Goal: Task Accomplishment & Management: Complete application form

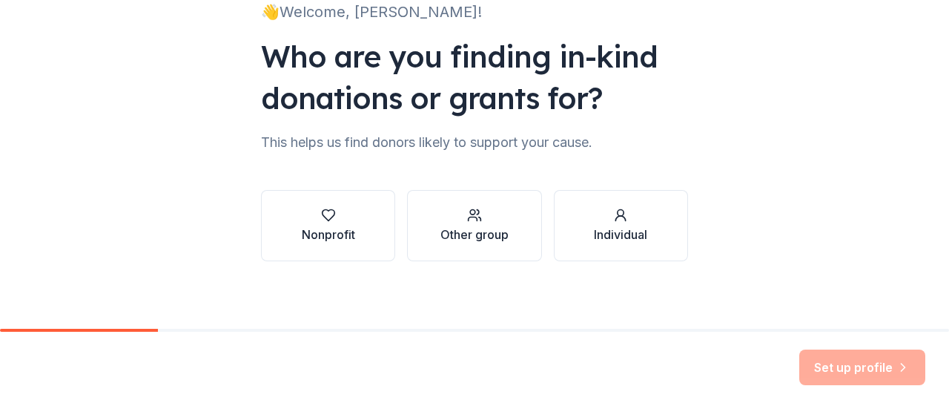
scroll to position [119, 0]
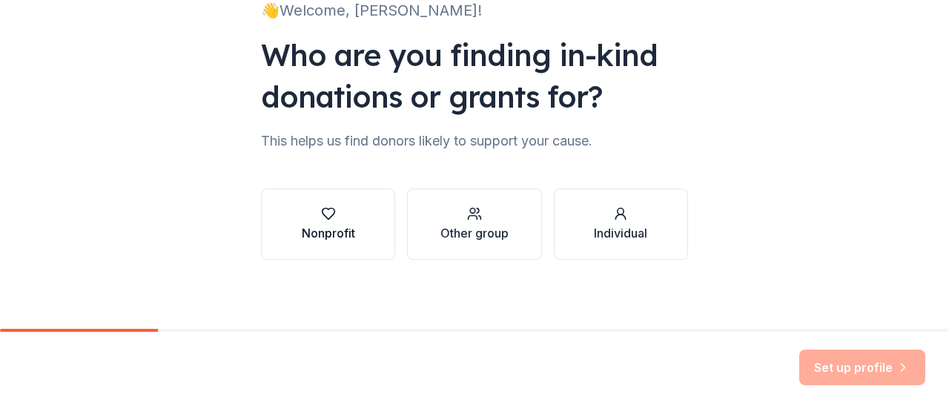
click at [339, 242] on button "Nonprofit" at bounding box center [328, 223] width 134 height 71
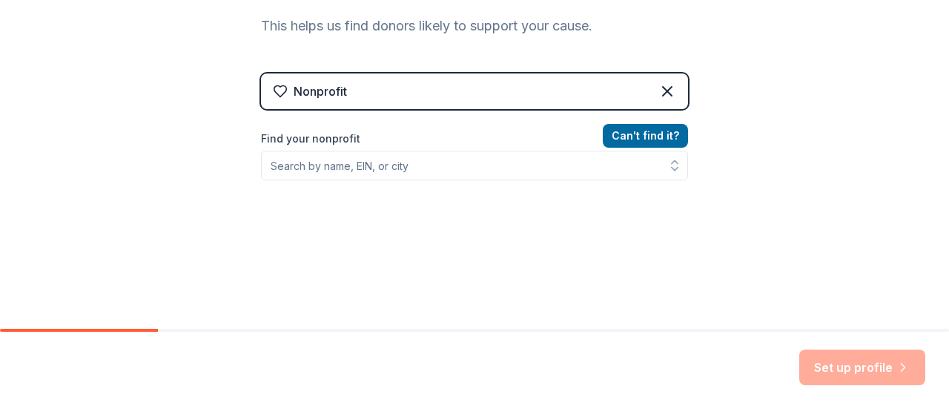
scroll to position [238, 0]
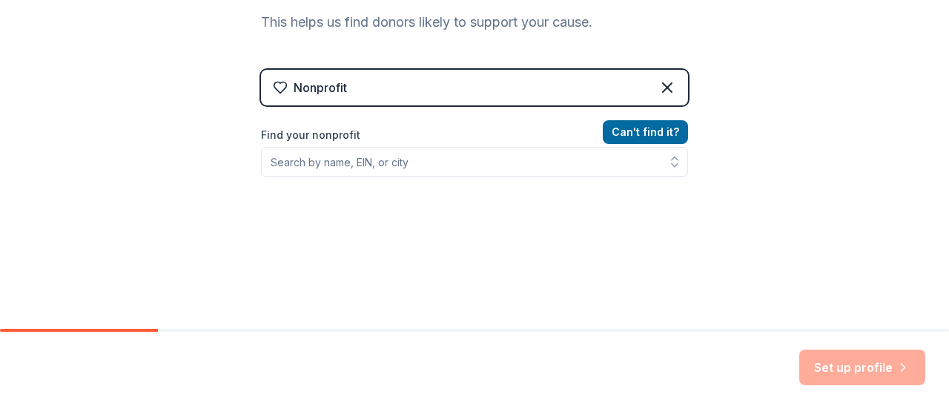
click at [549, 179] on div "Can ' t find it? Find your nonprofit" at bounding box center [474, 209] width 427 height 172
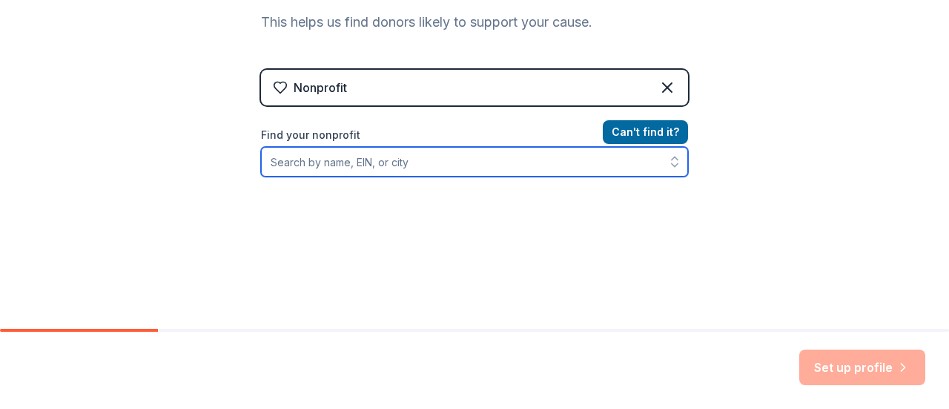
click at [535, 156] on input "Find your nonprofit" at bounding box center [474, 162] width 427 height 30
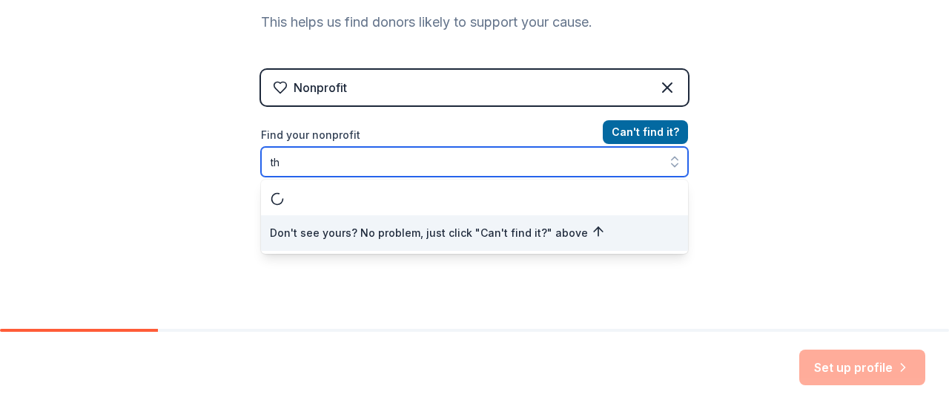
type input "t"
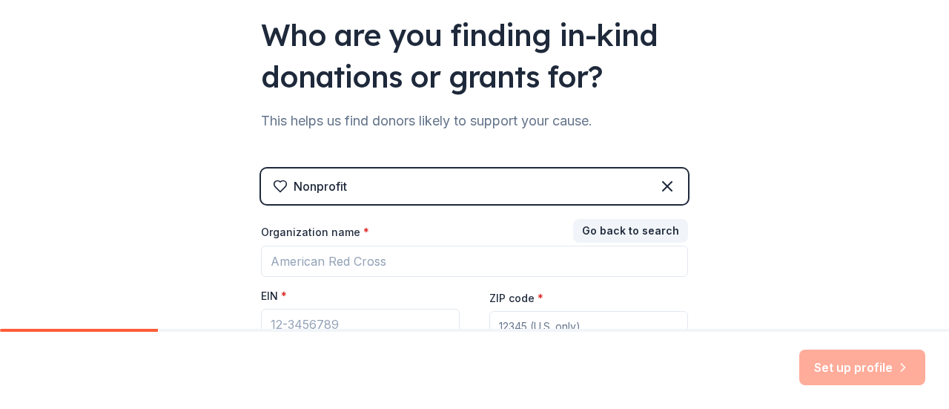
scroll to position [218, 0]
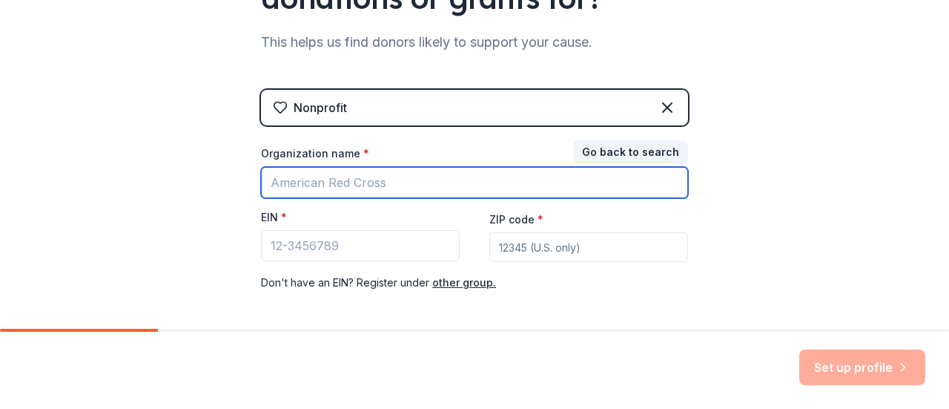
click at [394, 183] on input "Organization name *" at bounding box center [474, 182] width 427 height 31
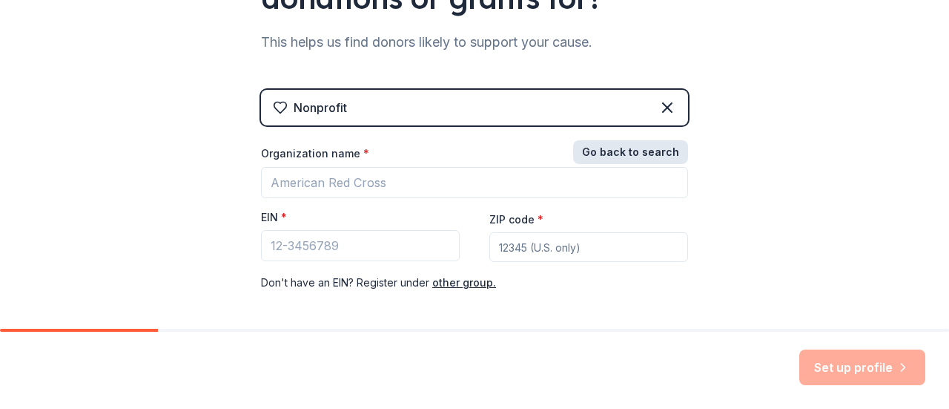
click at [634, 145] on button "Go back to search" at bounding box center [630, 152] width 115 height 24
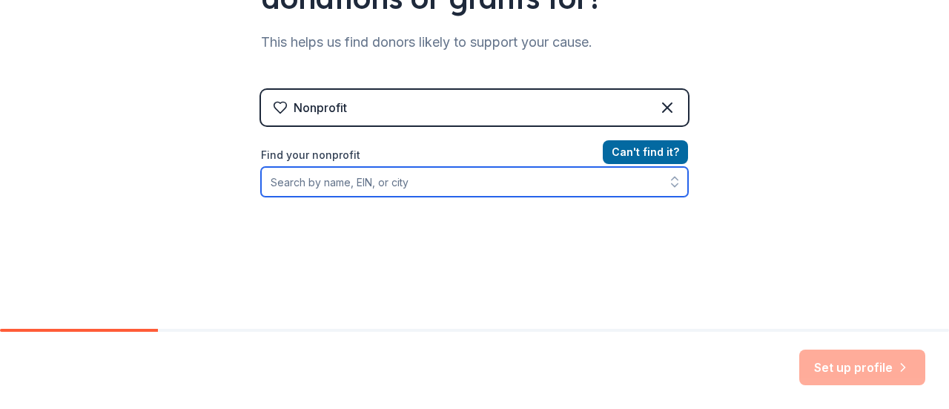
click at [449, 189] on input "Find your nonprofit" at bounding box center [474, 182] width 427 height 30
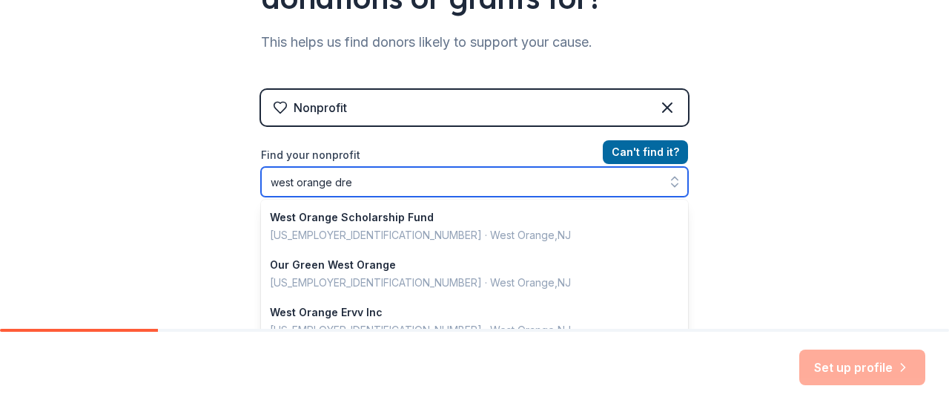
type input "west orange drea"
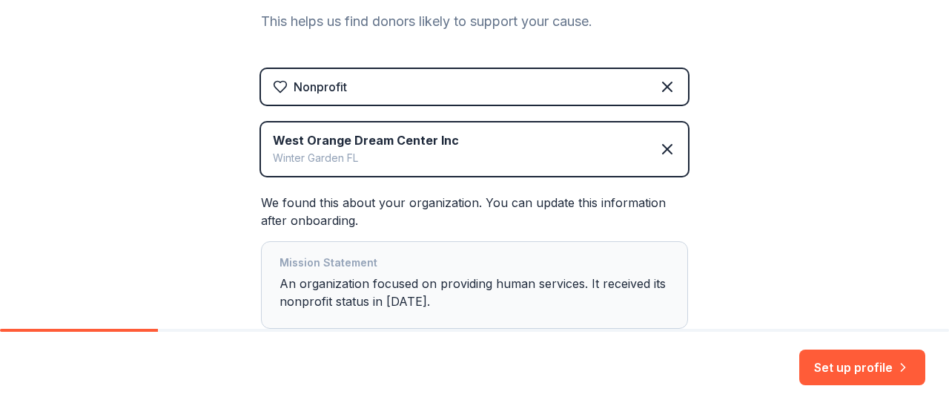
scroll to position [339, 0]
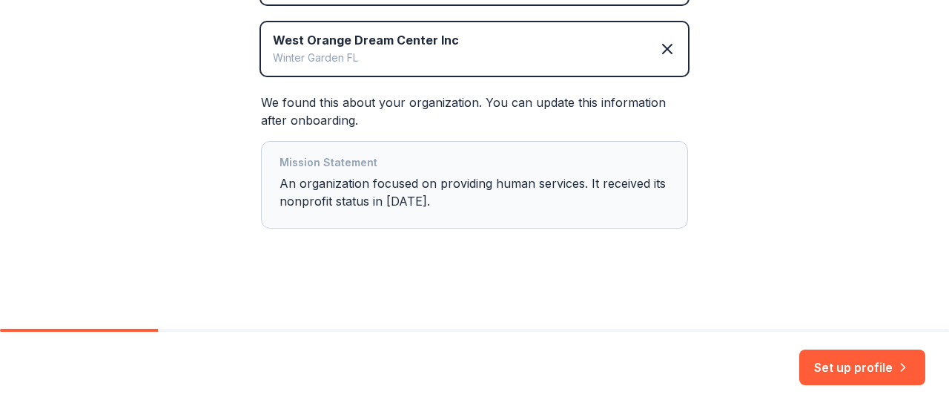
click at [869, 386] on div "Set up profile" at bounding box center [474, 369] width 949 height 77
click at [860, 374] on button "Set up profile" at bounding box center [862, 367] width 126 height 36
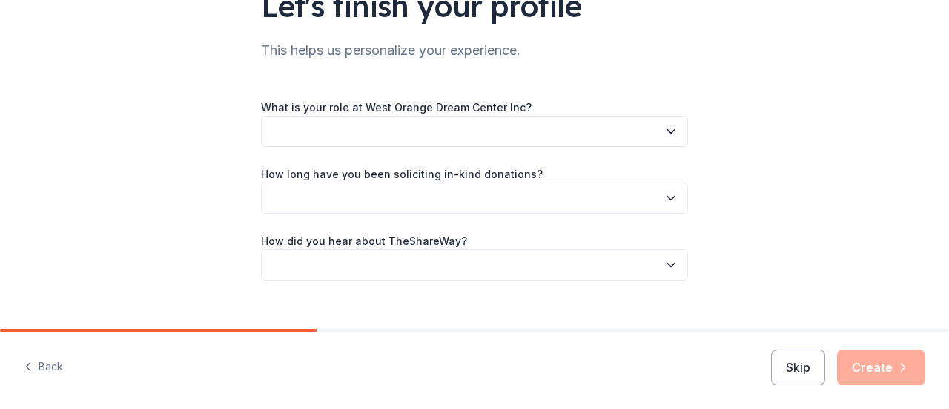
scroll to position [133, 0]
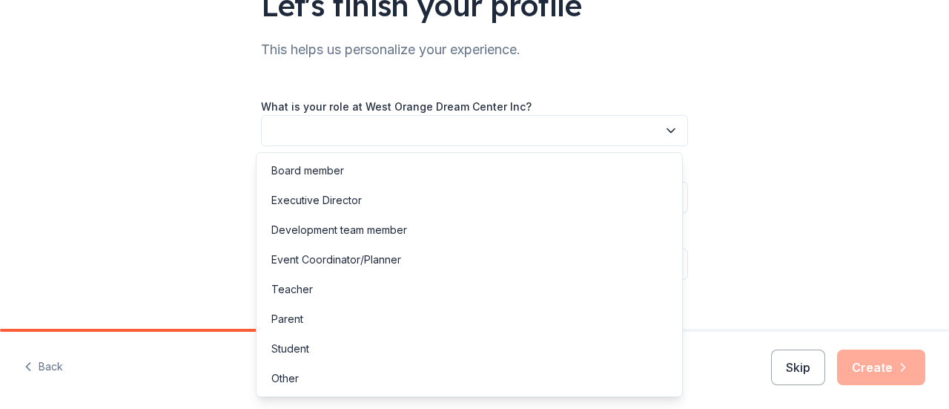
click at [457, 115] on button "button" at bounding box center [474, 130] width 427 height 31
click at [297, 374] on div "Other" at bounding box center [284, 378] width 27 height 18
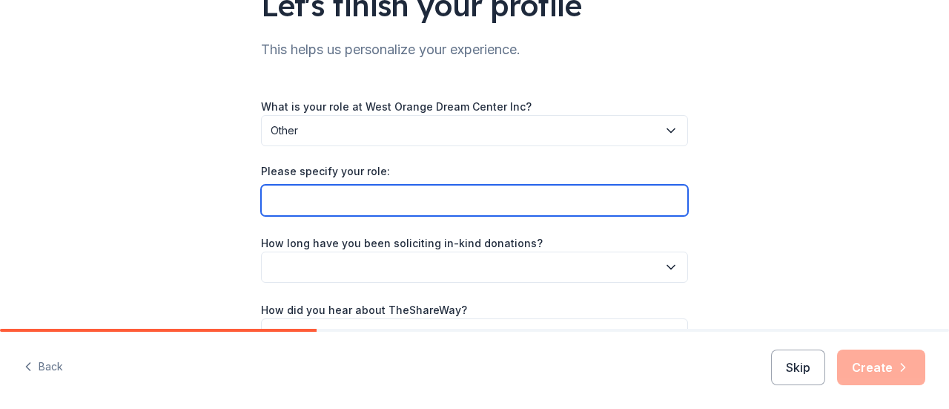
click at [305, 205] on input "Please specify your role:" at bounding box center [474, 200] width 427 height 31
type input "Event Coordinator"
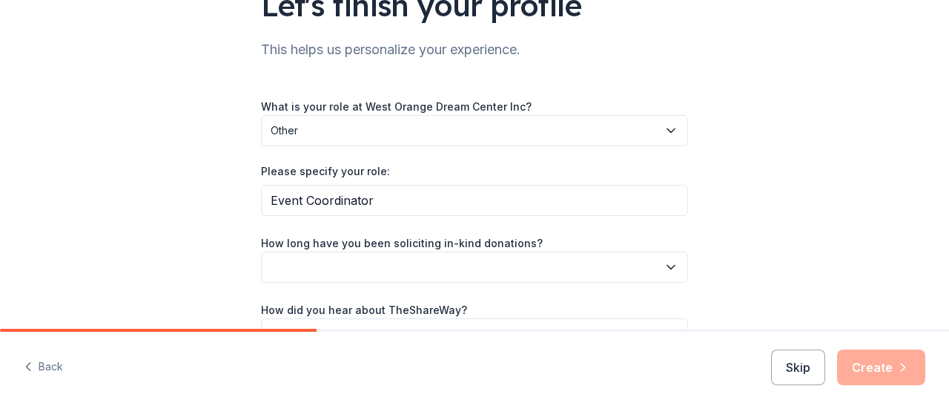
click at [296, 269] on button "button" at bounding box center [474, 266] width 427 height 31
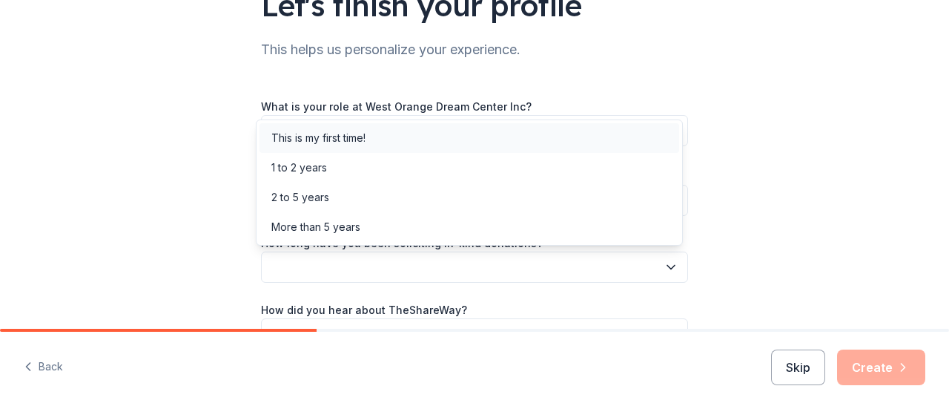
click at [343, 133] on div "This is my first time!" at bounding box center [318, 138] width 94 height 18
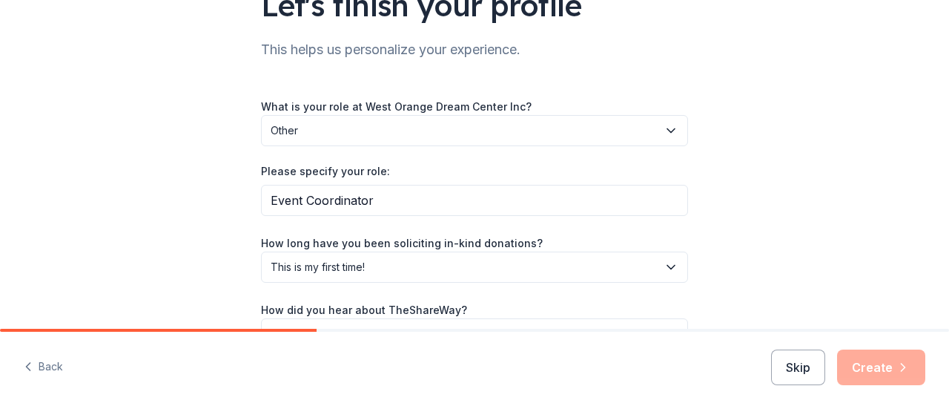
scroll to position [224, 0]
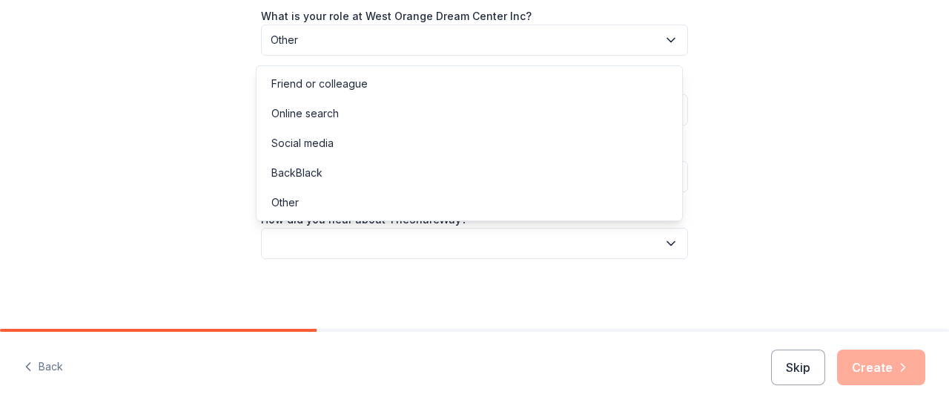
click at [351, 236] on button "button" at bounding box center [474, 243] width 427 height 31
click at [338, 88] on div "Friend or colleague" at bounding box center [319, 84] width 96 height 18
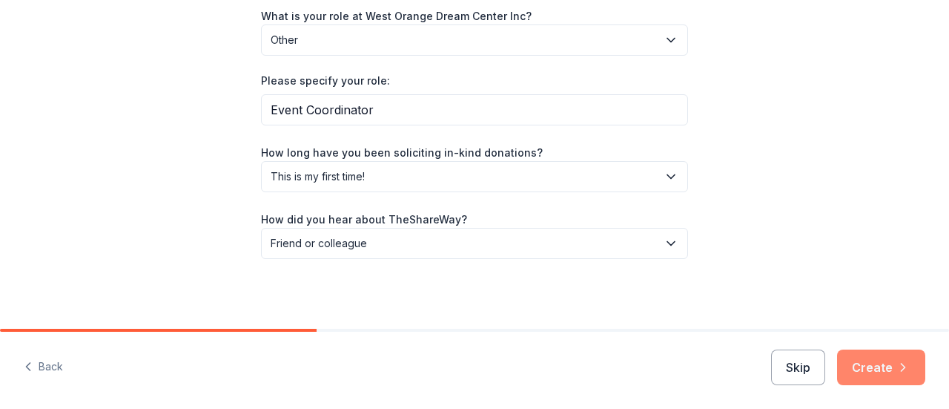
click at [888, 371] on button "Create" at bounding box center [881, 367] width 88 height 36
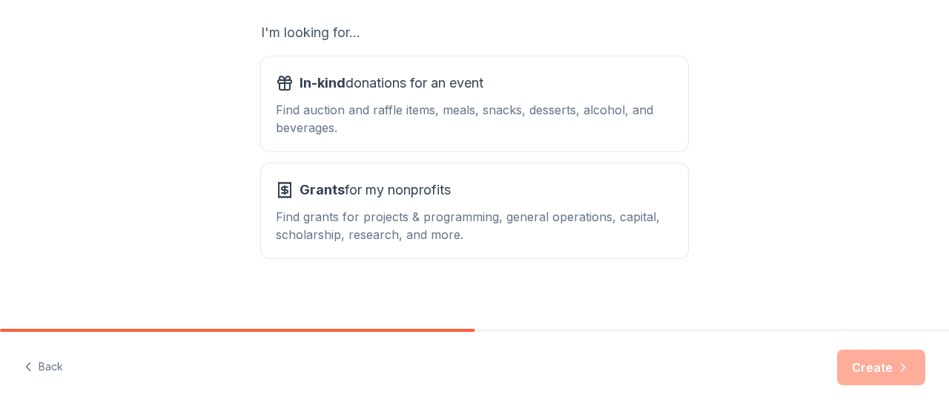
scroll to position [264, 0]
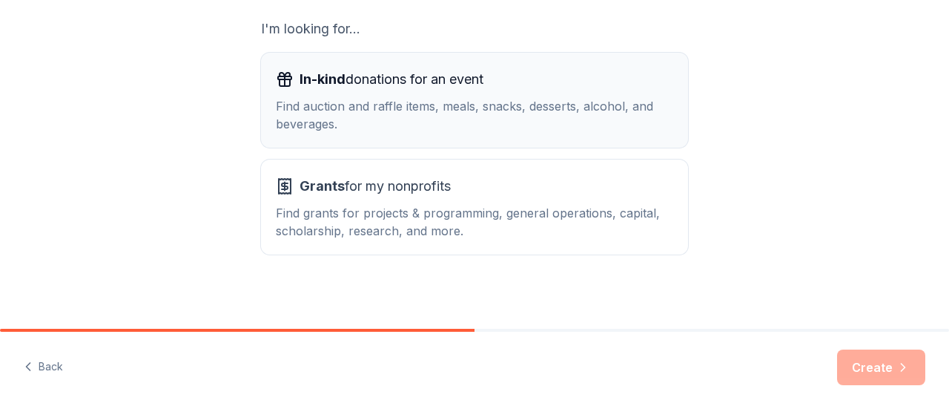
click at [454, 122] on div "Find auction and raffle items, meals, snacks, desserts, alcohol, and beverages." at bounding box center [474, 115] width 397 height 36
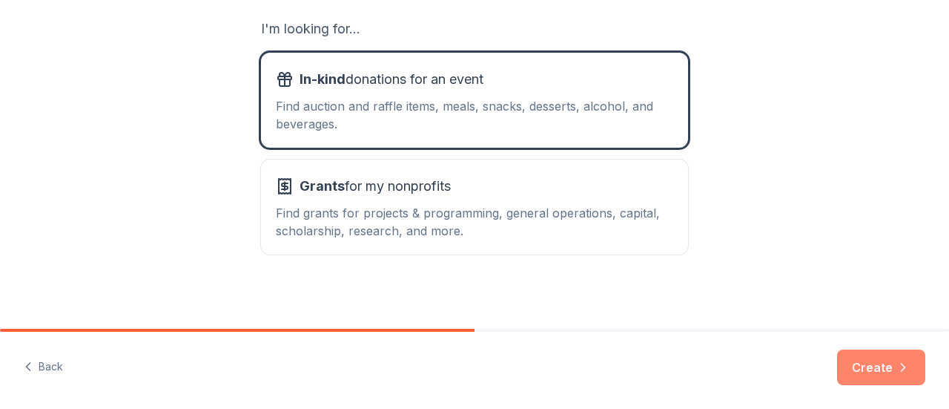
click at [856, 365] on button "Create" at bounding box center [881, 367] width 88 height 36
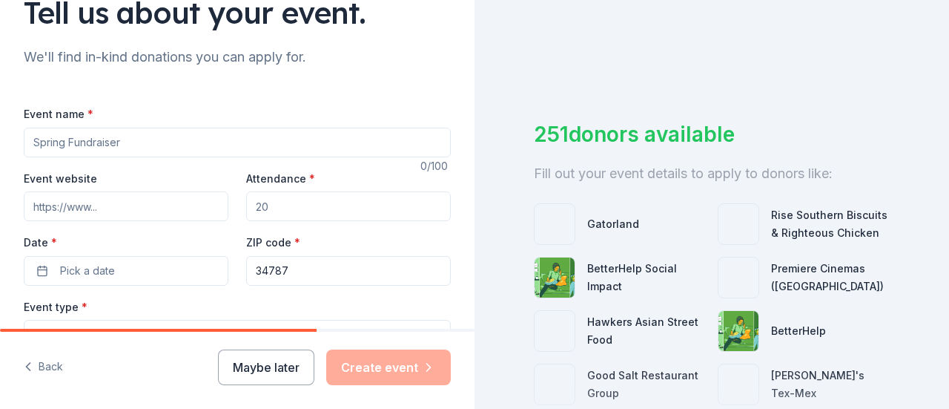
scroll to position [176, 0]
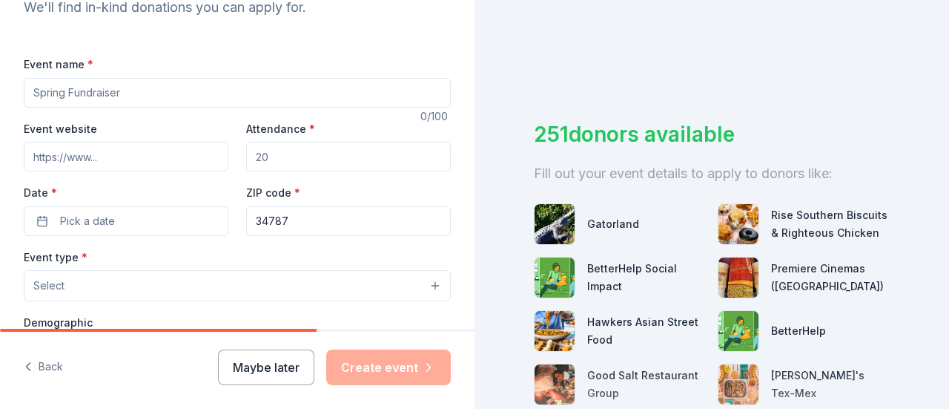
click at [165, 112] on div "Event name * 0 /100 Event website Attendance * Date * Pick a date ZIP code * 34…" at bounding box center [237, 397] width 427 height 685
click at [157, 99] on input "Event name *" at bounding box center [237, 93] width 427 height 30
type input "F"
type input "Dream Big Fundraiser"
click at [265, 159] on input "Attendance *" at bounding box center [348, 157] width 205 height 30
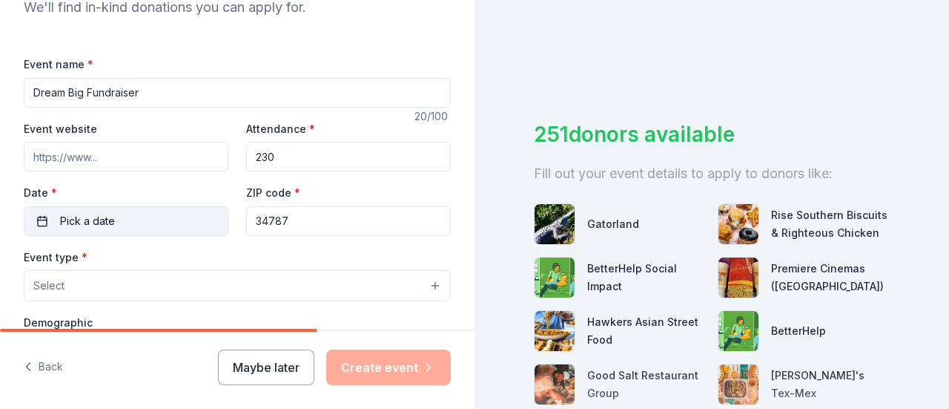
type input "230"
click at [120, 221] on button "Pick a date" at bounding box center [126, 221] width 205 height 30
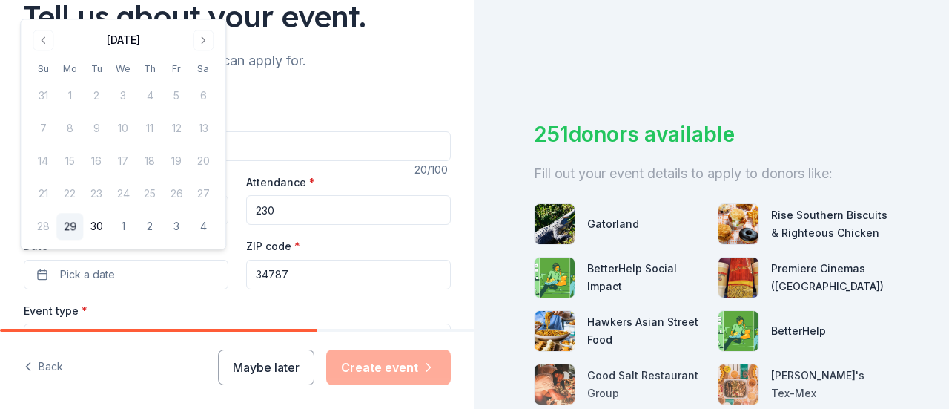
scroll to position [130, 0]
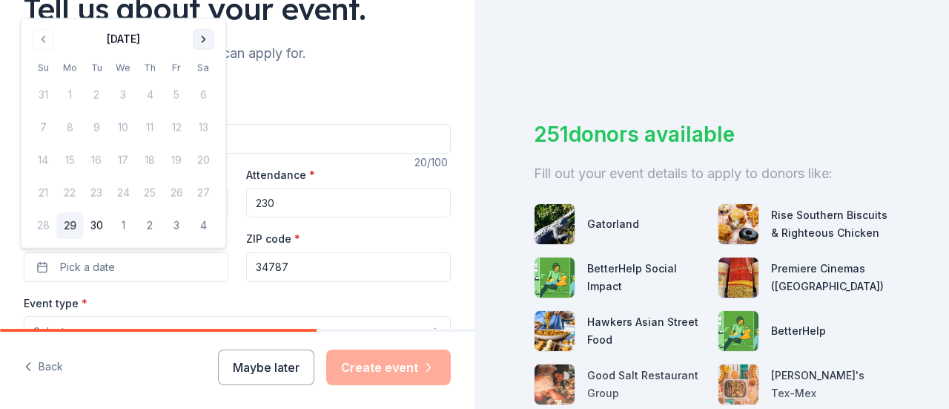
click at [202, 39] on button "Go to next month" at bounding box center [203, 39] width 21 height 21
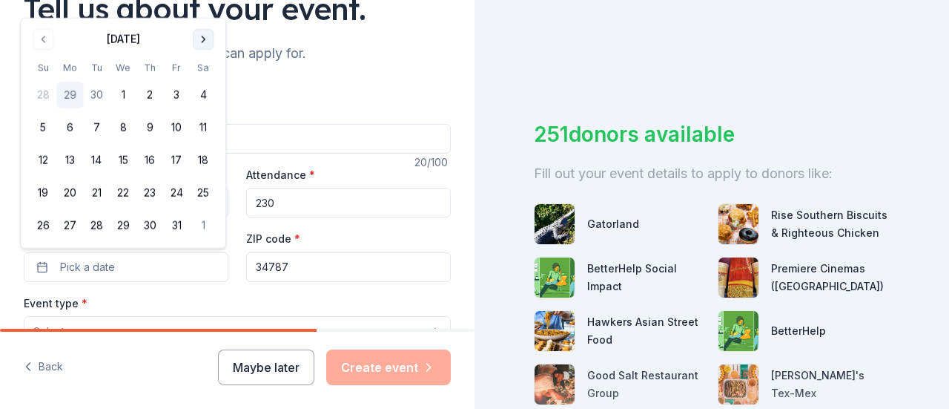
click at [202, 39] on button "Go to next month" at bounding box center [203, 39] width 21 height 21
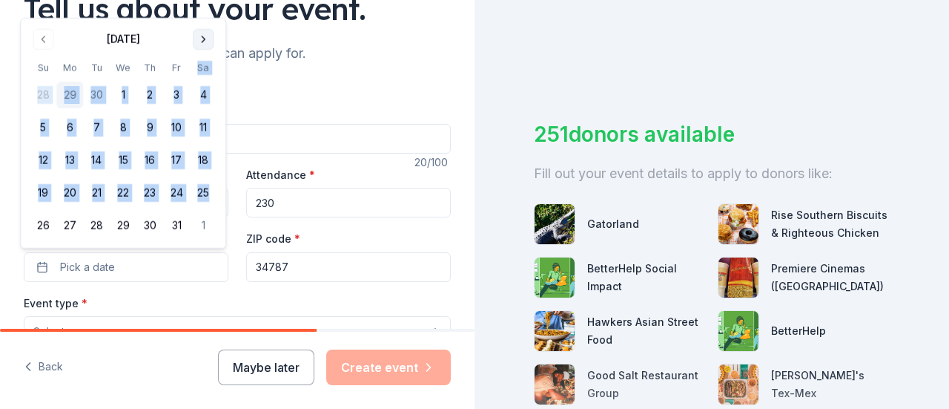
click at [202, 60] on th "Sa" at bounding box center [203, 68] width 27 height 16
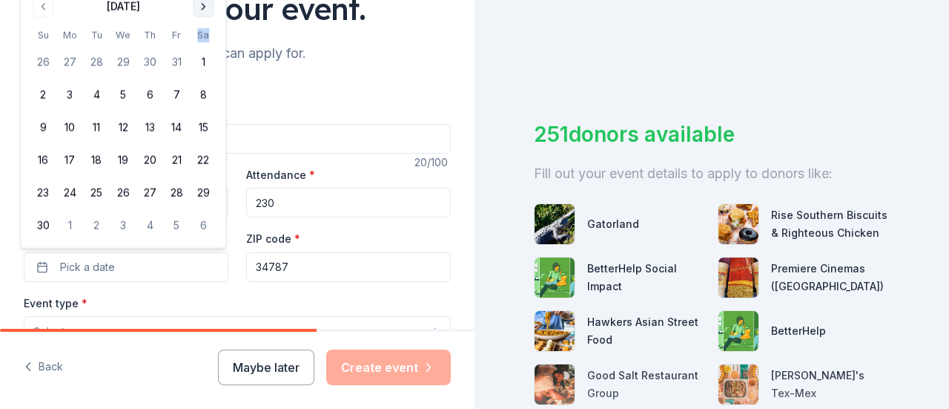
click at [202, 39] on th "Sa" at bounding box center [203, 35] width 27 height 16
click at [200, 100] on button "8" at bounding box center [203, 95] width 27 height 27
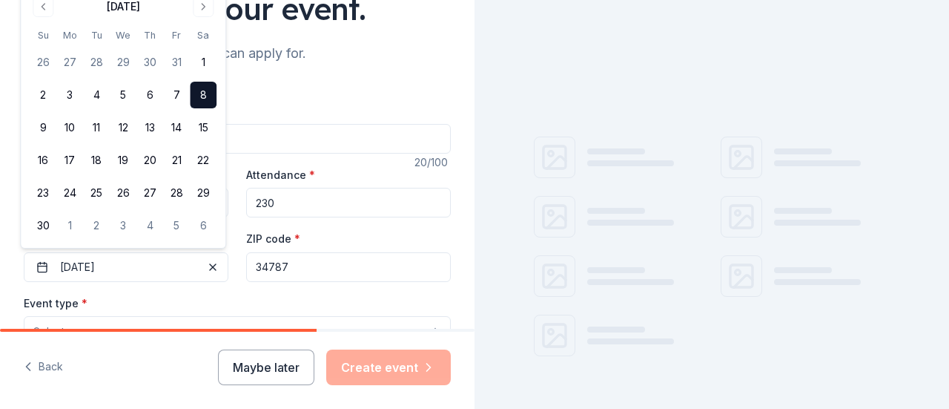
click at [325, 116] on div "Event name * Dream Big Fundraiser" at bounding box center [237, 127] width 427 height 53
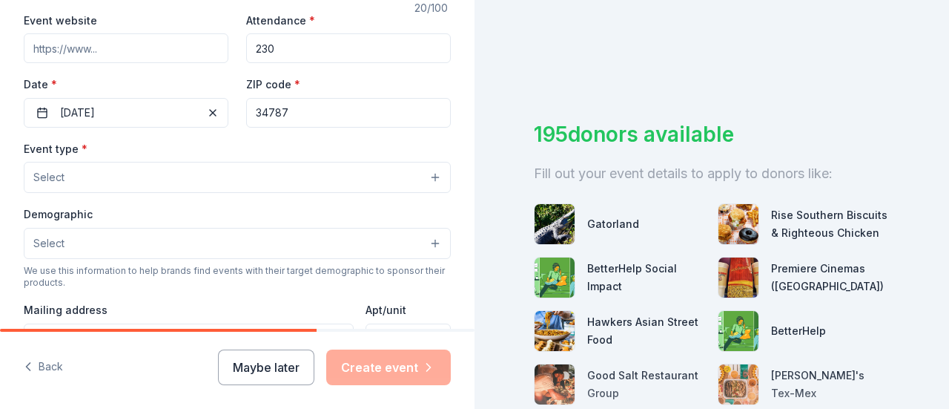
scroll to position [304, 0]
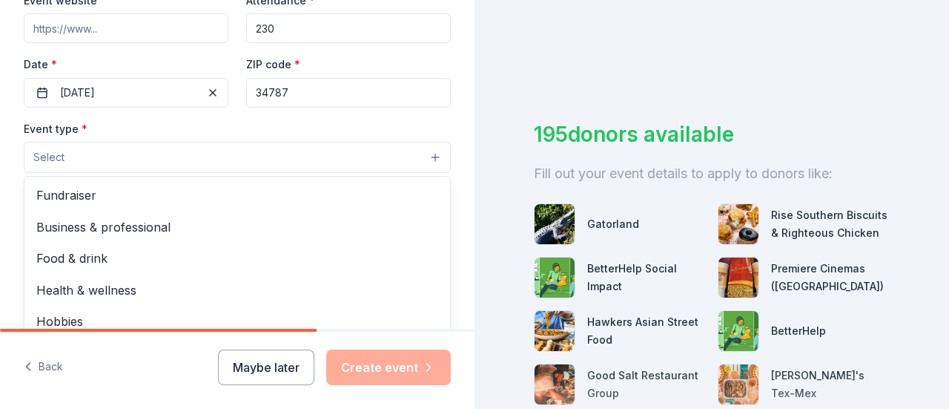
click at [196, 149] on button "Select" at bounding box center [237, 157] width 427 height 31
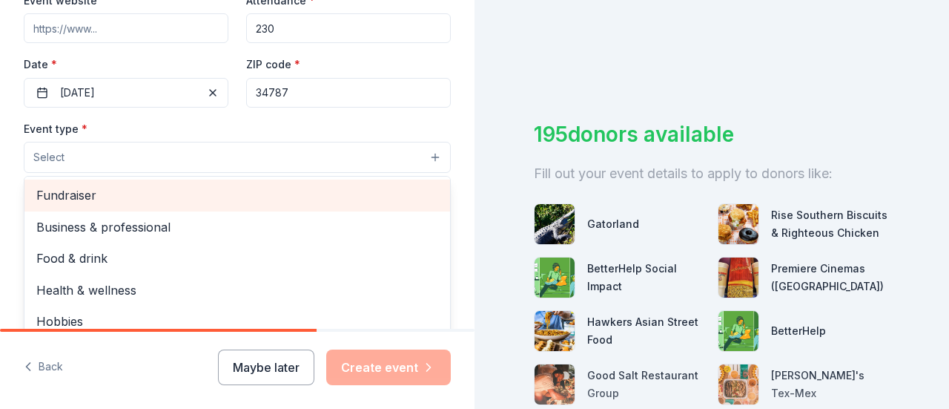
click at [160, 194] on span "Fundraiser" at bounding box center [237, 194] width 402 height 19
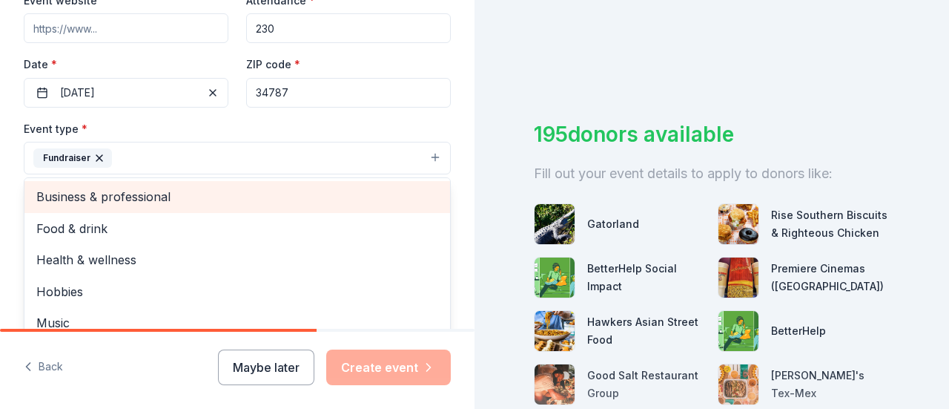
scroll to position [18, 0]
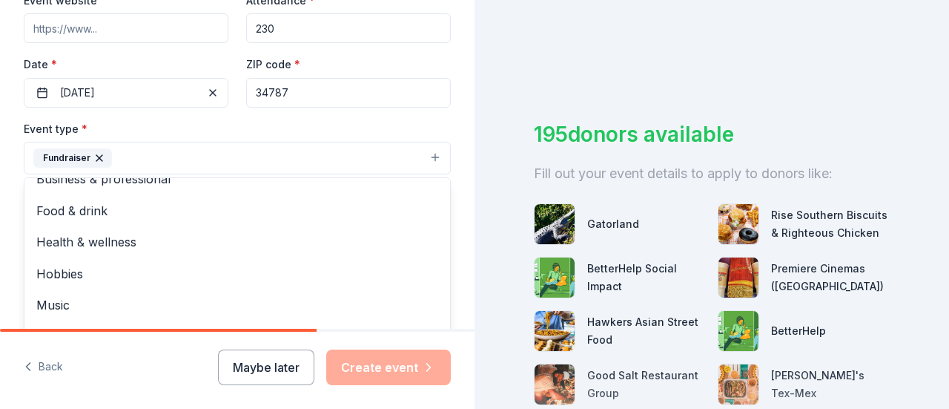
click at [192, 121] on div "Event type * Fundraiser Business & professional Food & drink Health & wellness …" at bounding box center [237, 147] width 427 height 56
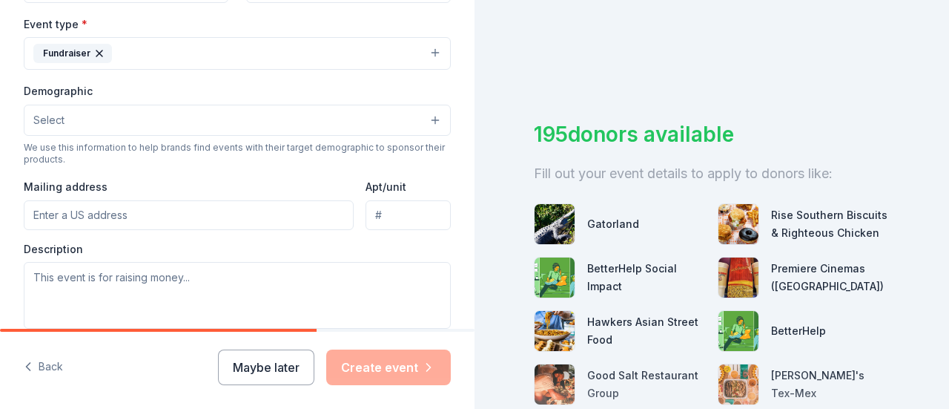
scroll to position [432, 0]
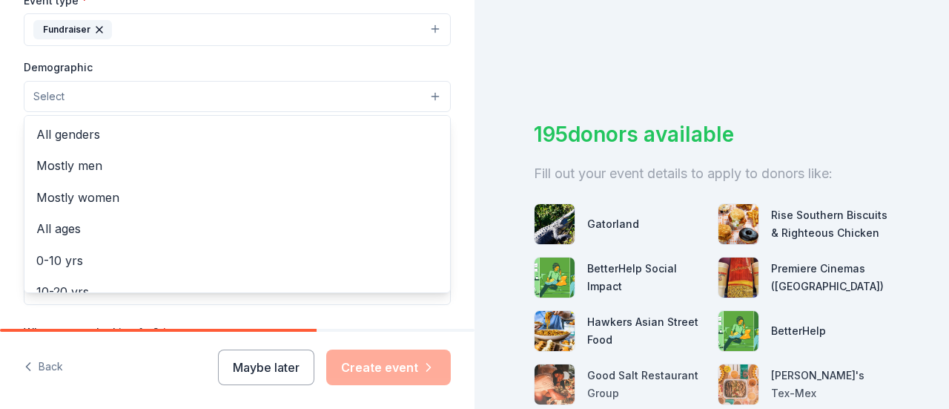
click at [176, 102] on button "Select" at bounding box center [237, 96] width 427 height 31
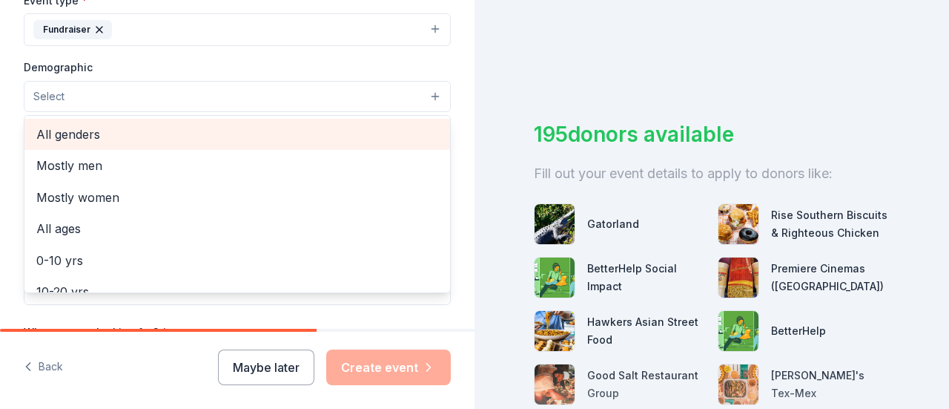
click at [172, 125] on span "All genders" at bounding box center [237, 134] width 402 height 19
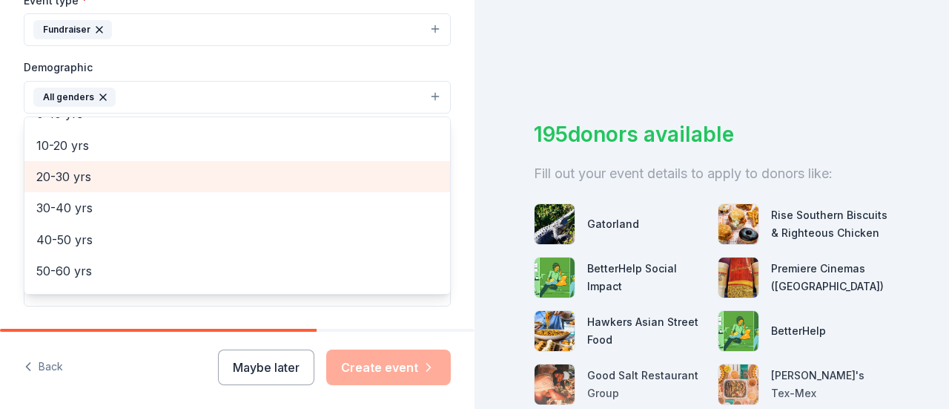
click at [129, 179] on span "20-30 yrs" at bounding box center [237, 176] width 402 height 19
click at [101, 186] on div "30-40 yrs" at bounding box center [237, 176] width 426 height 31
click at [98, 182] on div "40-50 yrs" at bounding box center [237, 176] width 426 height 31
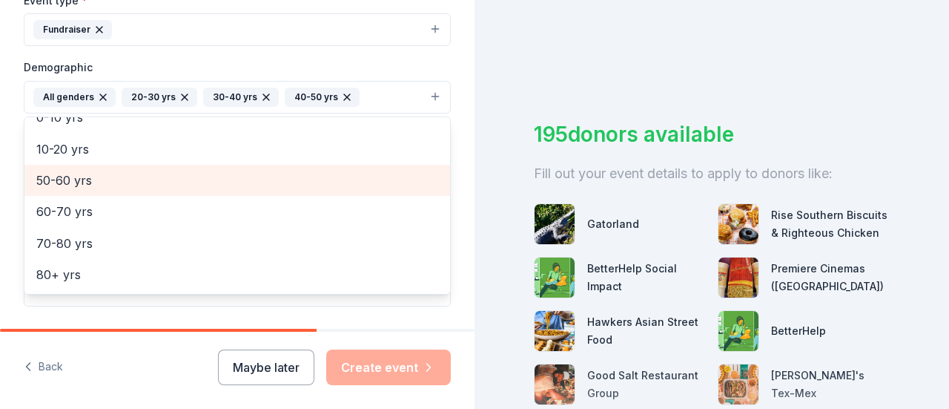
scroll to position [111, 0]
click at [98, 182] on span "50-60 yrs" at bounding box center [237, 181] width 402 height 19
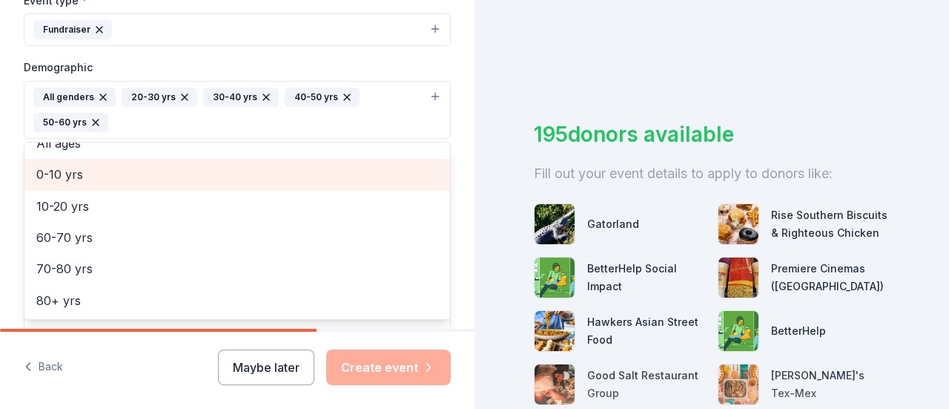
scroll to position [80, 0]
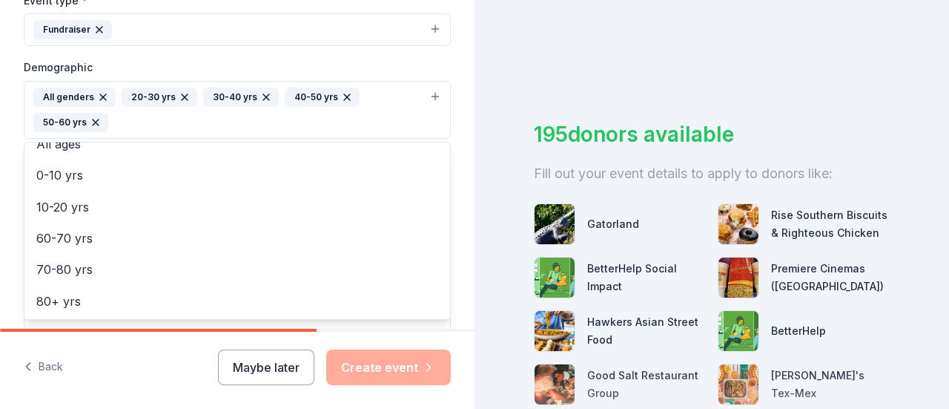
click at [364, 58] on div "Demographic All genders 20-30 yrs 30-40 yrs 40-50 yrs 50-60 yrs Mostly men Most…" at bounding box center [237, 98] width 427 height 81
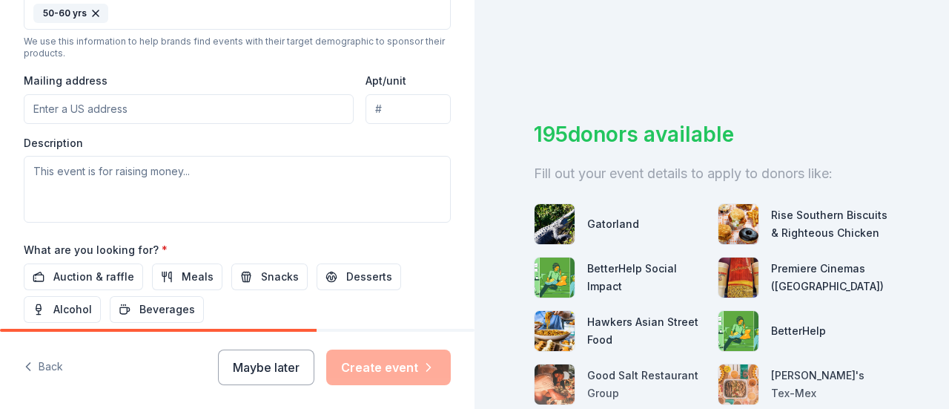
scroll to position [535, 0]
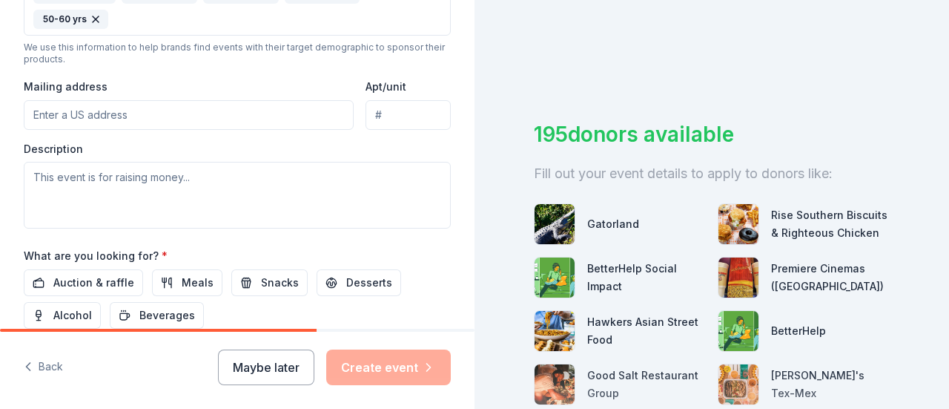
click at [159, 115] on input "Mailing address" at bounding box center [189, 115] width 330 height 30
click at [128, 121] on input "Mailing address" at bounding box center [189, 115] width 330 height 30
paste input "[STREET_ADDRESS]"
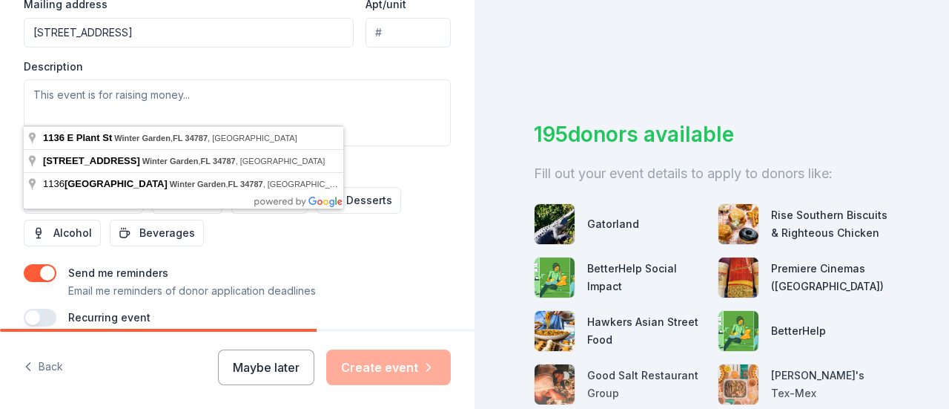
scroll to position [618, 0]
type input "[STREET_ADDRESS]"
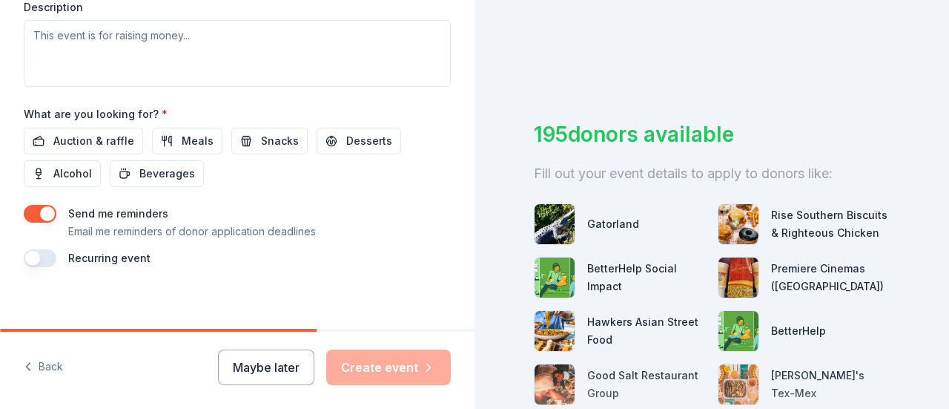
scroll to position [678, 0]
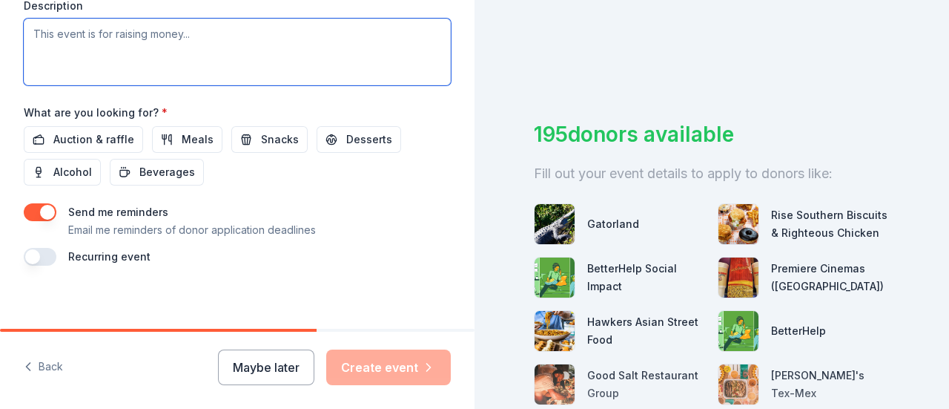
click at [180, 69] on textarea at bounding box center [237, 52] width 427 height 67
click at [421, 33] on textarea "Auction Fundraiser, looking so silent auction items, and big items over" at bounding box center [237, 52] width 427 height 67
click at [403, 23] on textarea "Auction Fundraiser, looking so silent auction items, and big items over to auvt…" at bounding box center [237, 52] width 427 height 67
click at [404, 22] on textarea "Auction Fundraiser, looking so silent auction items, and big items over to auvt…" at bounding box center [237, 52] width 427 height 67
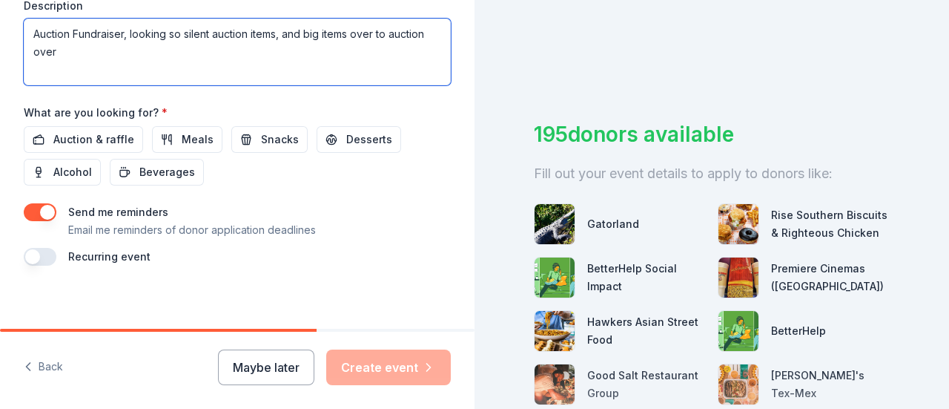
click at [123, 50] on textarea "Auction Fundraiser, looking so silent auction items, and big items over to auct…" at bounding box center [237, 52] width 427 height 67
click at [366, 27] on textarea "Auction Fundraiser, looking so silent auction items, and big items over to auct…" at bounding box center [237, 52] width 427 height 67
click at [31, 45] on textarea "Auction Fundraiser, looking so silent auction items, and big items to auction o…" at bounding box center [237, 52] width 427 height 67
type textarea "Auction Fundraiser, looking so silent auction items, and big items to auction o…"
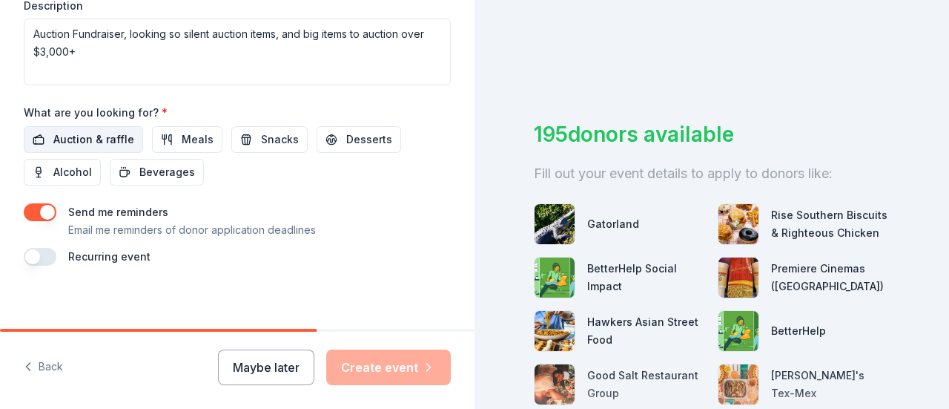
click at [111, 139] on span "Auction & raffle" at bounding box center [93, 140] width 81 height 18
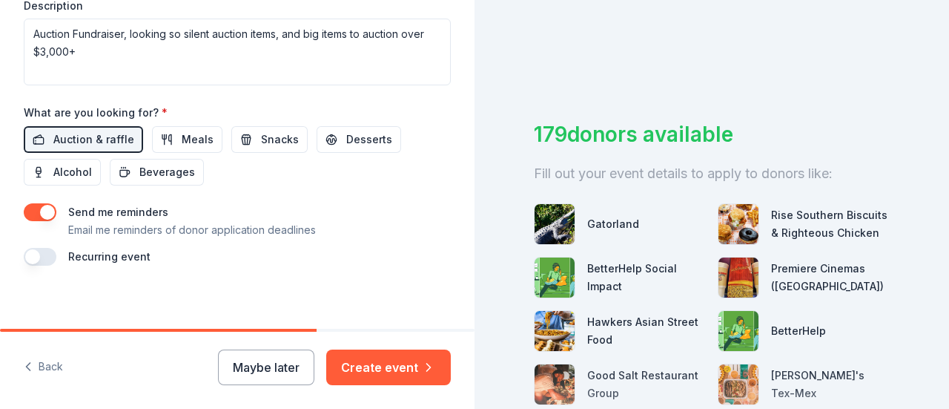
drag, startPoint x: 25, startPoint y: 174, endPoint x: 77, endPoint y: 207, distance: 61.3
click at [49, 211] on button "button" at bounding box center [40, 212] width 33 height 18
click at [39, 248] on button "button" at bounding box center [40, 257] width 33 height 18
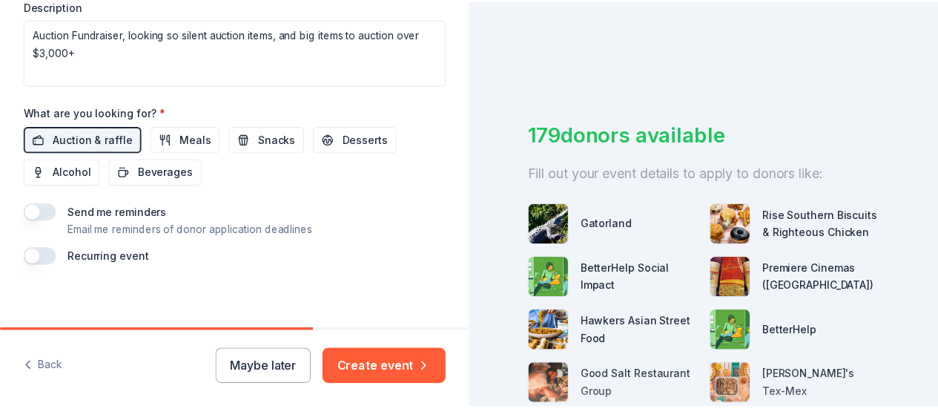
scroll to position [681, 0]
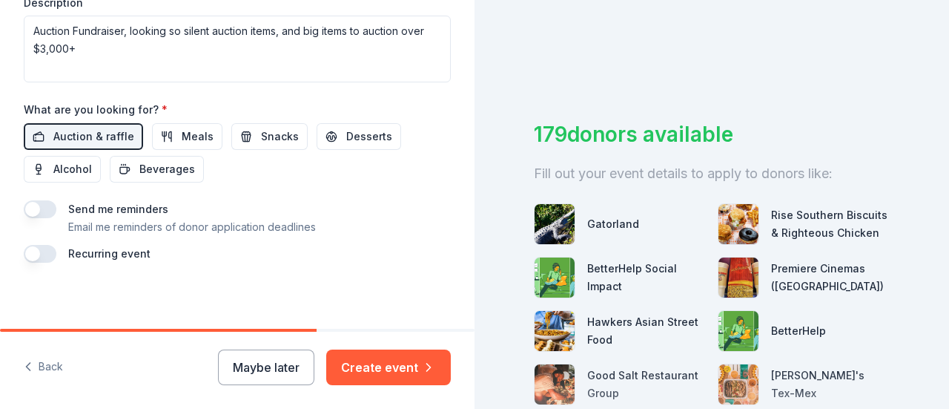
click at [78, 254] on label "Recurring event" at bounding box center [109, 253] width 82 height 13
click at [38, 251] on button "button" at bounding box center [40, 254] width 33 height 18
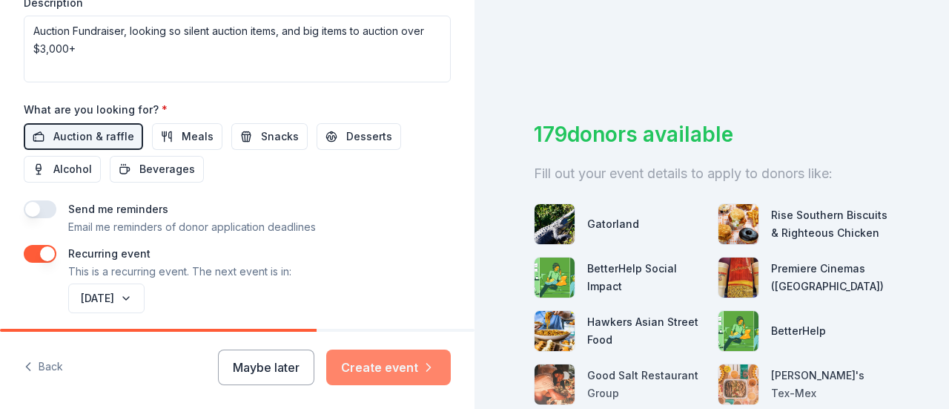
click at [404, 367] on button "Create event" at bounding box center [388, 367] width 125 height 36
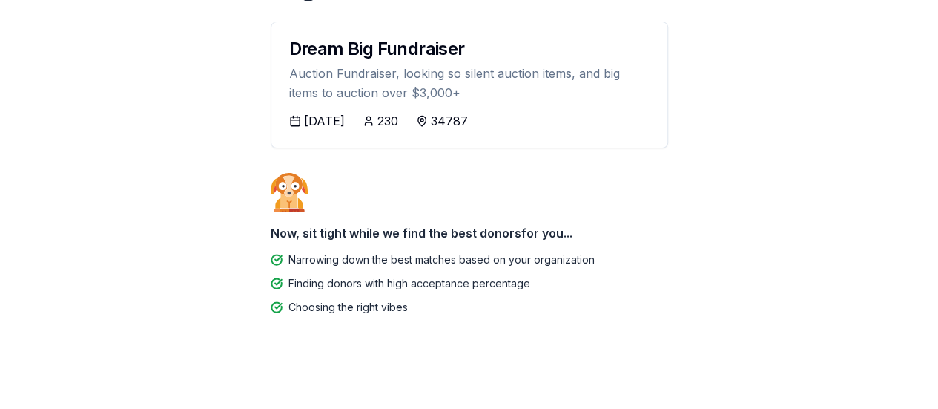
scroll to position [178, 0]
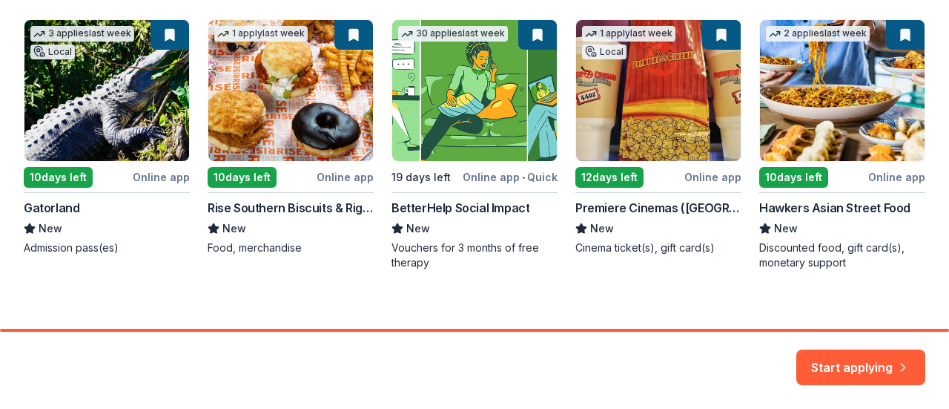
scroll to position [294, 0]
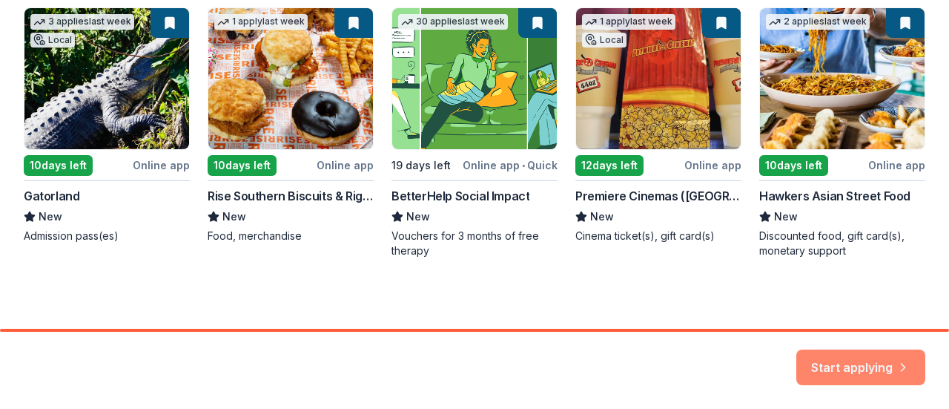
click at [855, 361] on button "Start applying" at bounding box center [860, 358] width 129 height 36
click at [859, 363] on div "Start applying" at bounding box center [860, 367] width 129 height 36
click at [873, 351] on div "Start applying" at bounding box center [860, 367] width 129 height 36
click at [796, 223] on div "3 applies last week Local 10 days left Online app Gatorland New Admission pass(…" at bounding box center [475, 132] width 902 height 251
click at [703, 115] on div "3 applies last week Local 10 days left Online app Gatorland New Admission pass(…" at bounding box center [475, 132] width 902 height 251
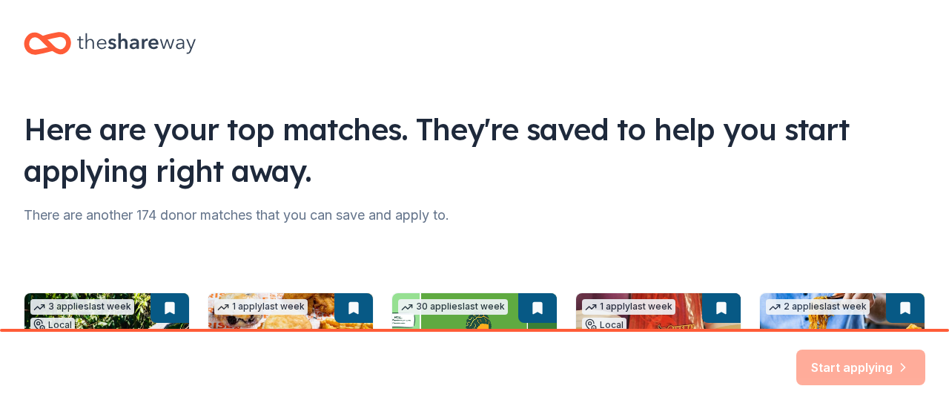
scroll to position [7, 0]
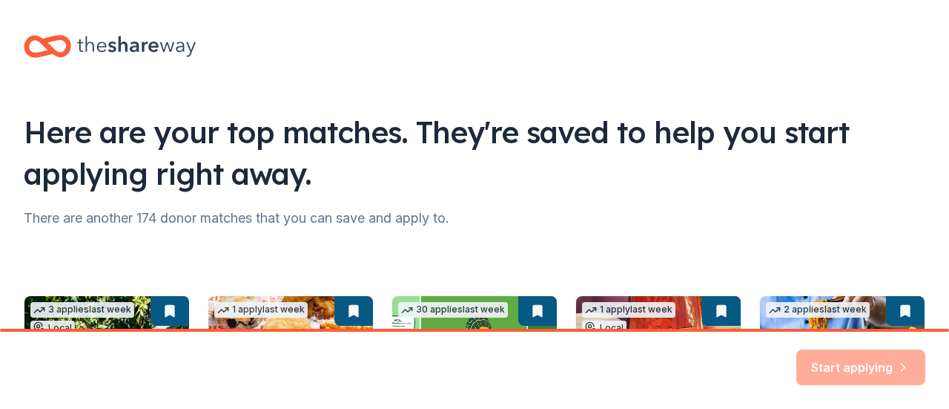
click at [300, 223] on div "There are another 174 donor matches that you can save and apply to." at bounding box center [475, 218] width 902 height 24
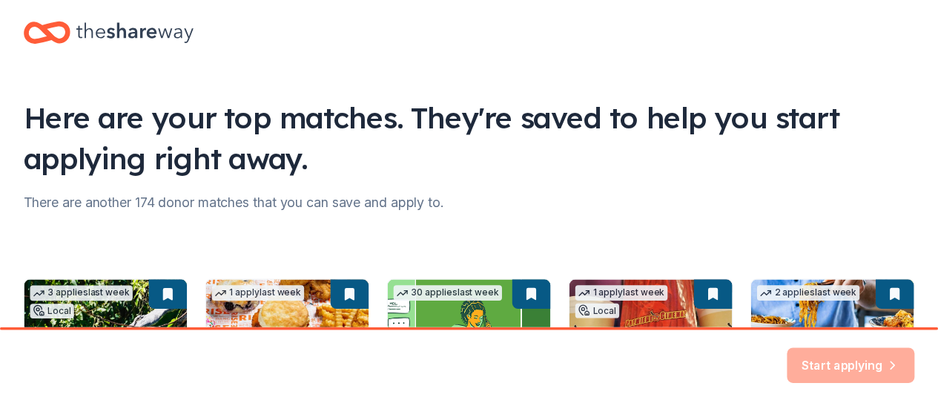
scroll to position [0, 0]
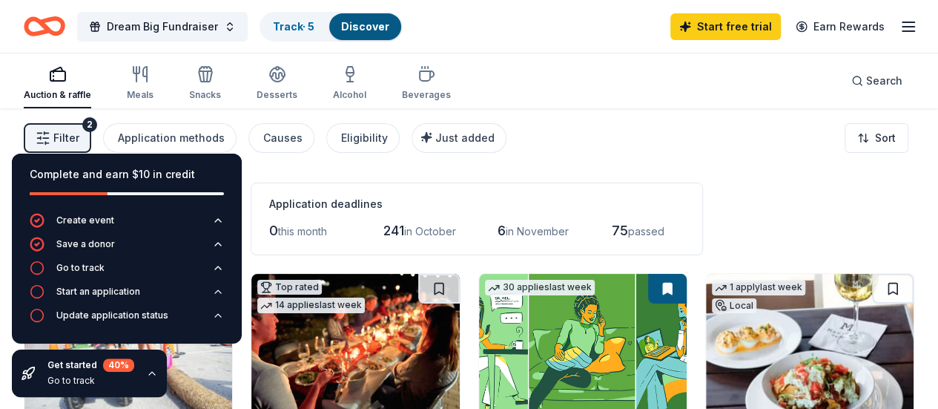
click at [644, 158] on div "Filter 2 Application methods Causes Eligibility Just added Sort" at bounding box center [469, 137] width 938 height 59
click at [153, 164] on div "Complete and earn $10 in credit" at bounding box center [127, 182] width 230 height 59
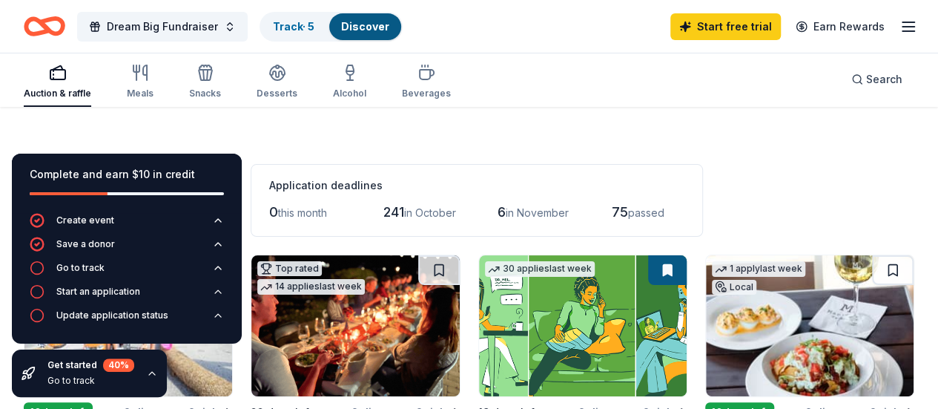
scroll to position [19, 0]
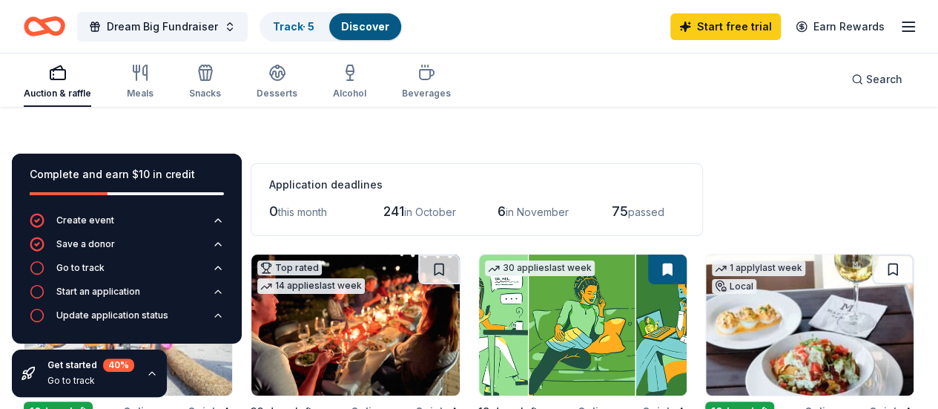
click at [148, 375] on icon "button" at bounding box center [152, 373] width 12 height 12
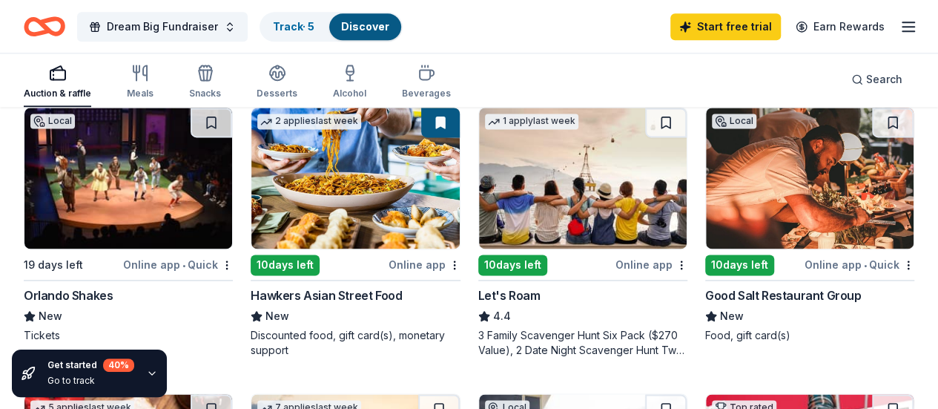
scroll to position [994, 0]
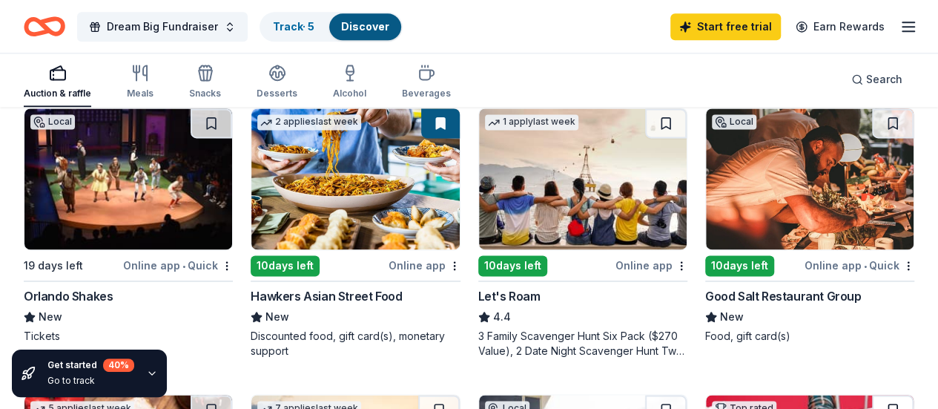
click at [884, 394] on button at bounding box center [893, 409] width 42 height 30
click at [460, 394] on button at bounding box center [439, 409] width 42 height 30
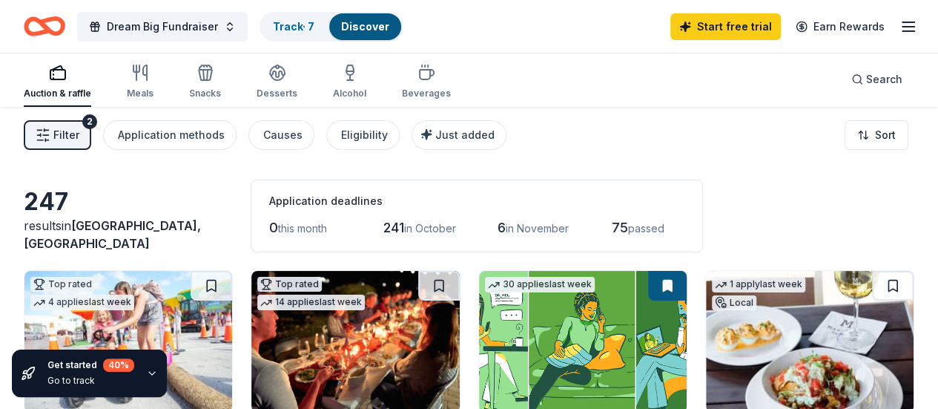
scroll to position [0, 0]
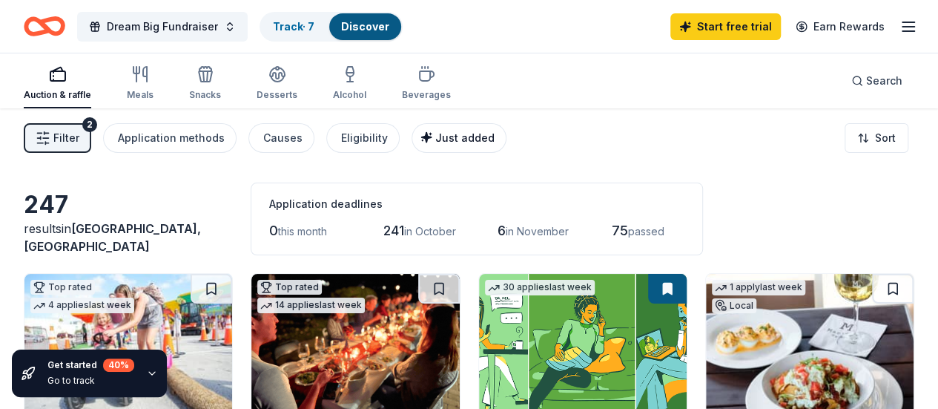
click at [473, 139] on span "Just added" at bounding box center [464, 137] width 59 height 13
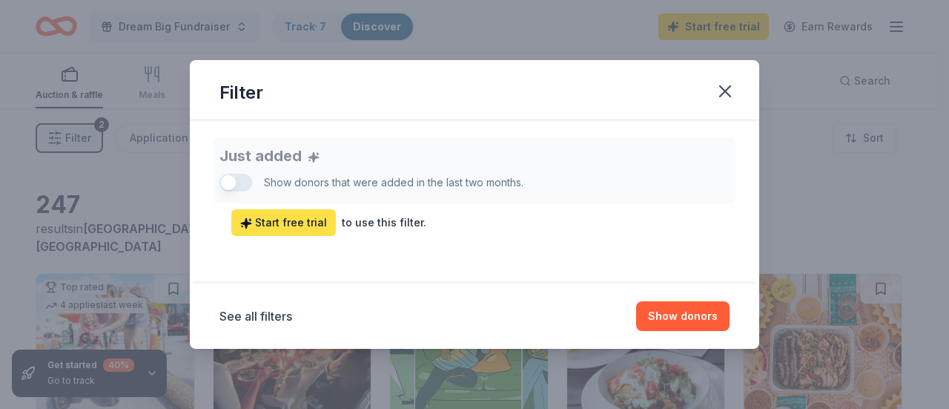
click at [280, 226] on span "Start free trial" at bounding box center [283, 223] width 87 height 18
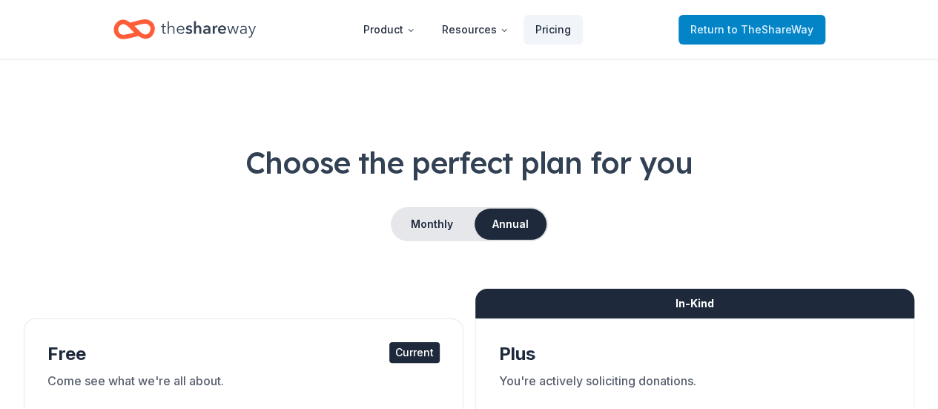
click at [728, 24] on span "Return to TheShareWay" at bounding box center [751, 30] width 123 height 18
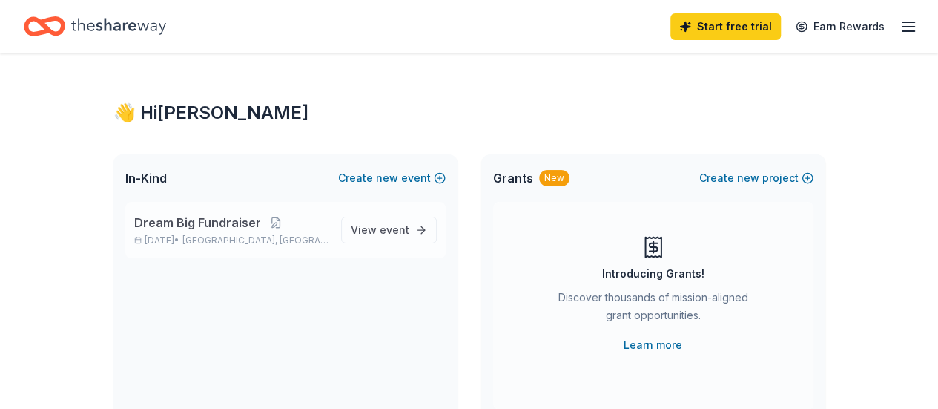
click at [291, 253] on div "Dream Big Fundraiser [DATE] • [GEOGRAPHIC_DATA], [GEOGRAPHIC_DATA] View event" at bounding box center [285, 230] width 320 height 56
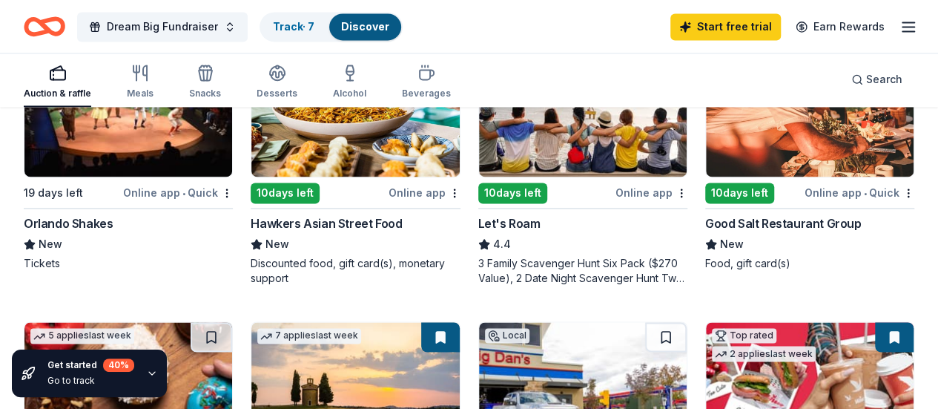
scroll to position [1068, 0]
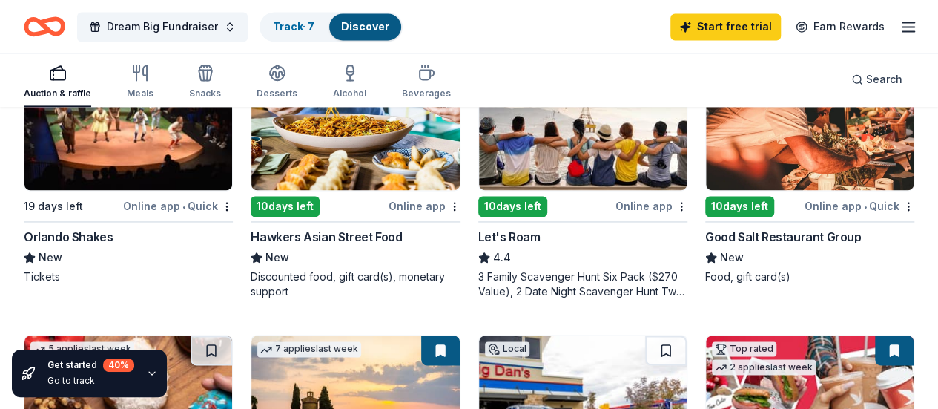
scroll to position [1056, 0]
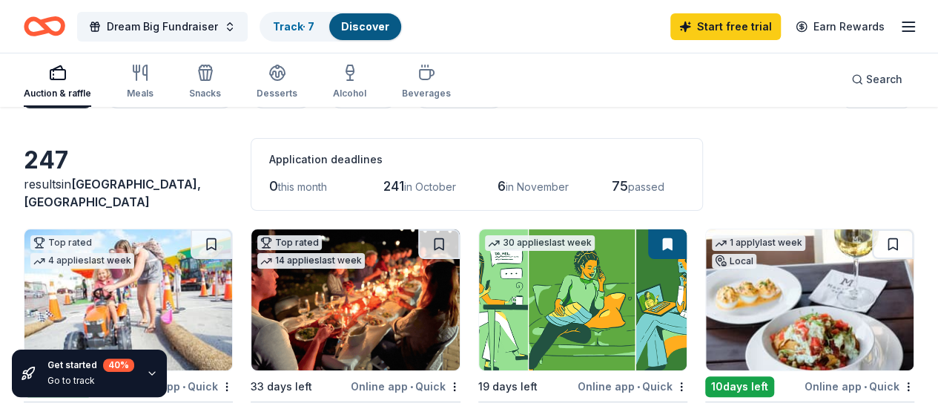
scroll to position [0, 0]
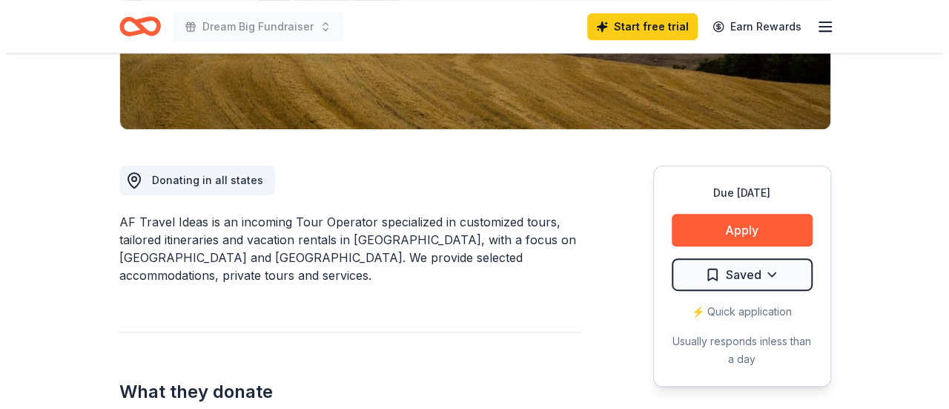
scroll to position [332, 0]
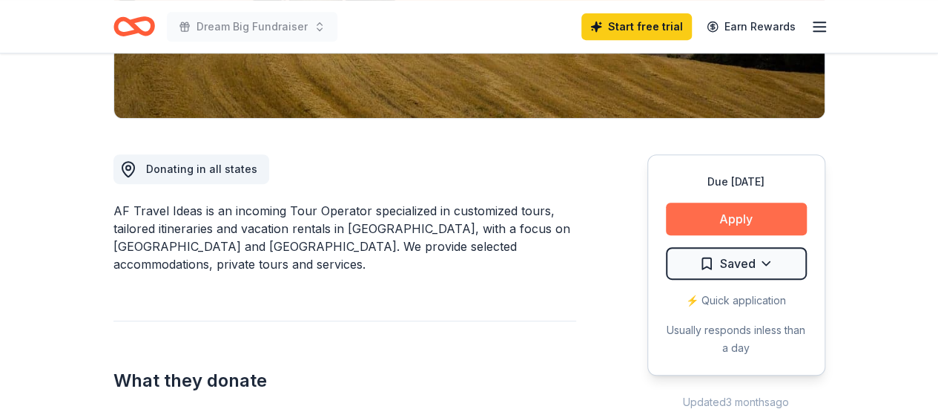
click at [715, 213] on button "Apply" at bounding box center [736, 218] width 141 height 33
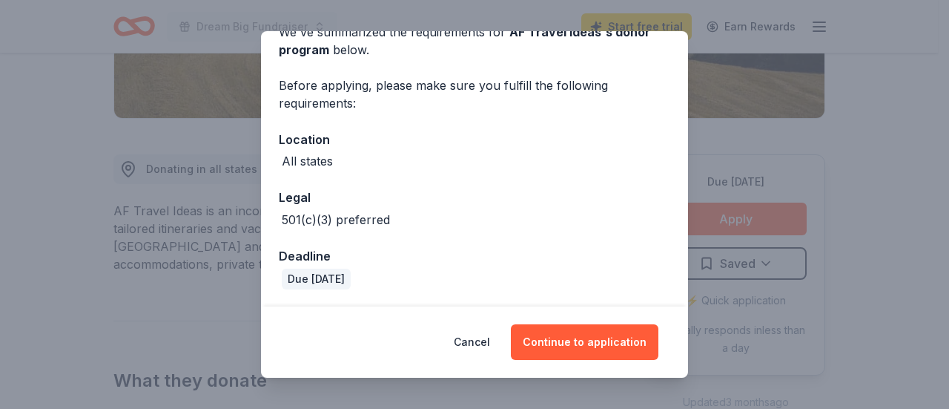
scroll to position [0, 0]
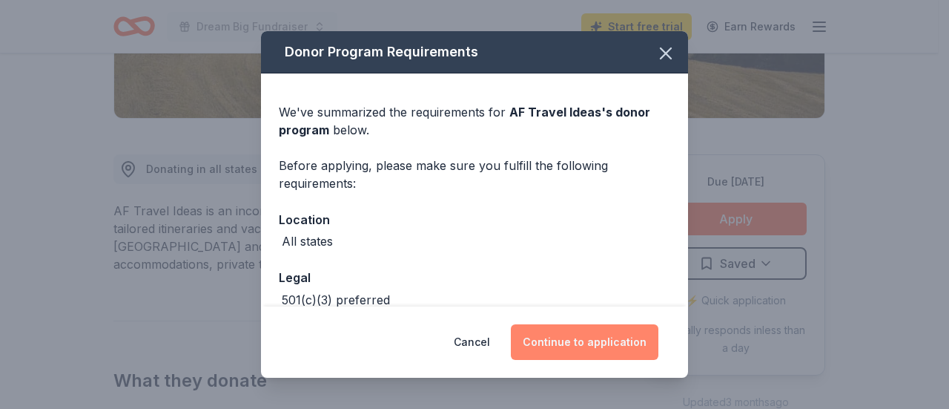
click at [587, 351] on button "Continue to application" at bounding box center [585, 342] width 148 height 36
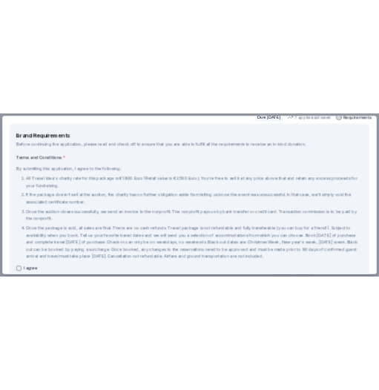
scroll to position [58, 0]
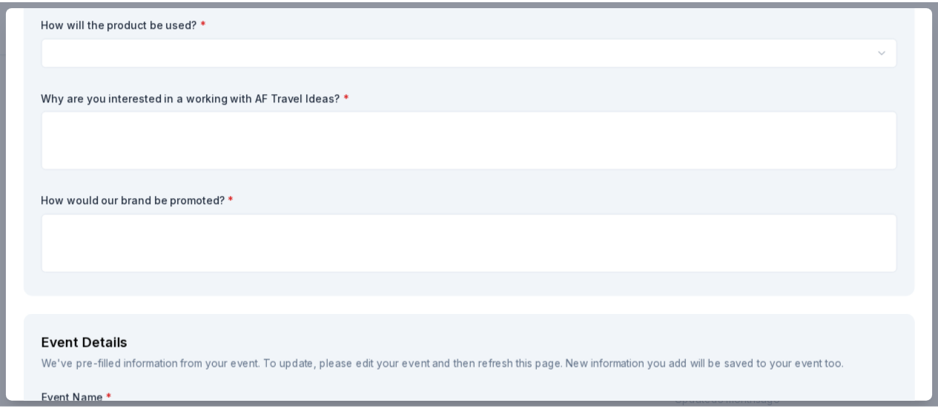
scroll to position [0, 0]
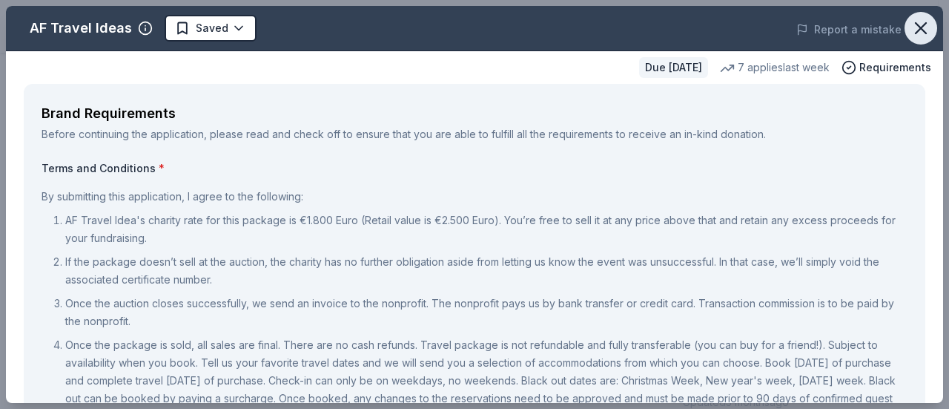
click at [914, 22] on icon "button" at bounding box center [921, 28] width 21 height 21
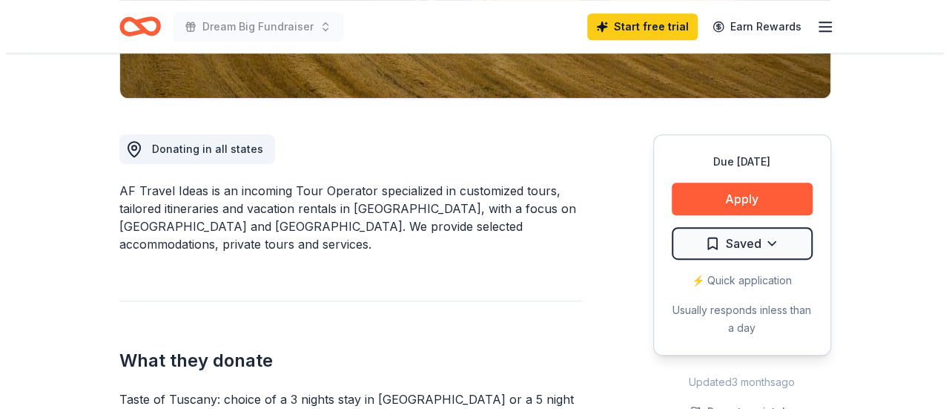
scroll to position [323, 0]
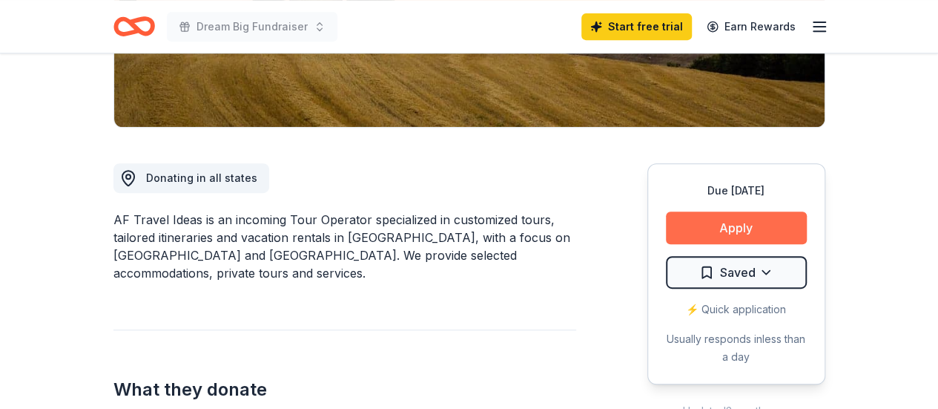
click at [722, 224] on button "Apply" at bounding box center [736, 227] width 141 height 33
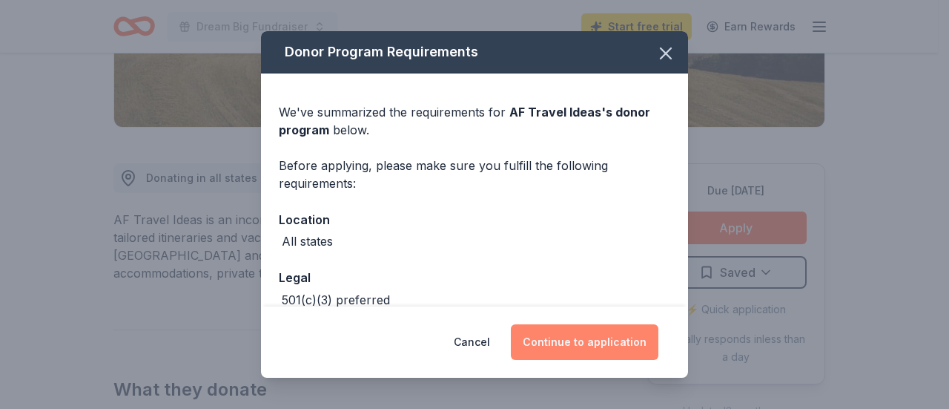
click at [587, 345] on button "Continue to application" at bounding box center [585, 342] width 148 height 36
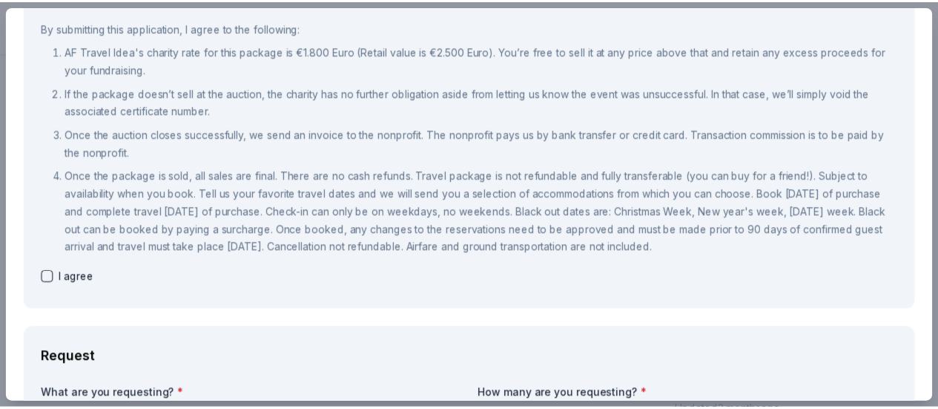
scroll to position [0, 0]
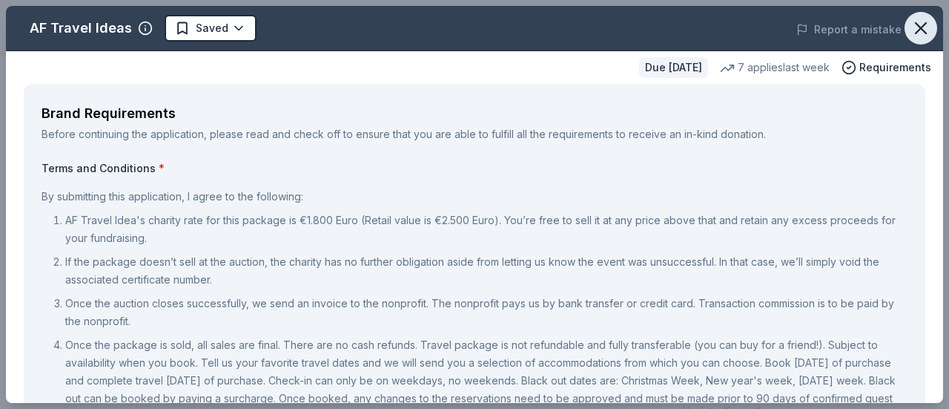
click at [911, 30] on icon "button" at bounding box center [921, 28] width 21 height 21
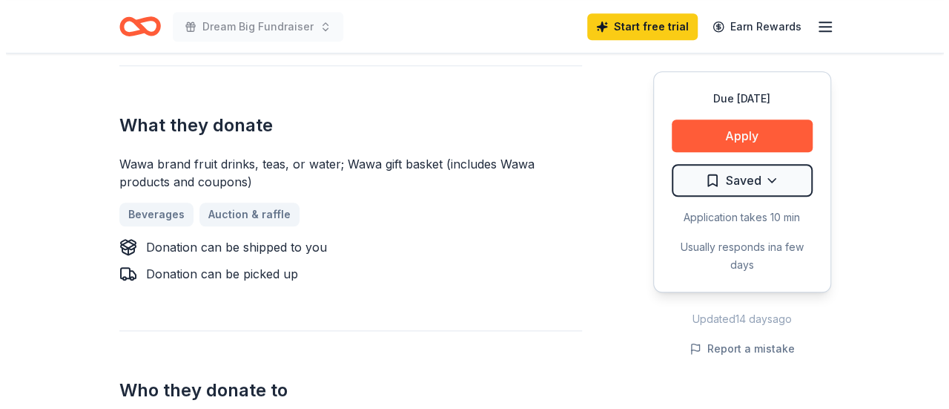
scroll to position [622, 0]
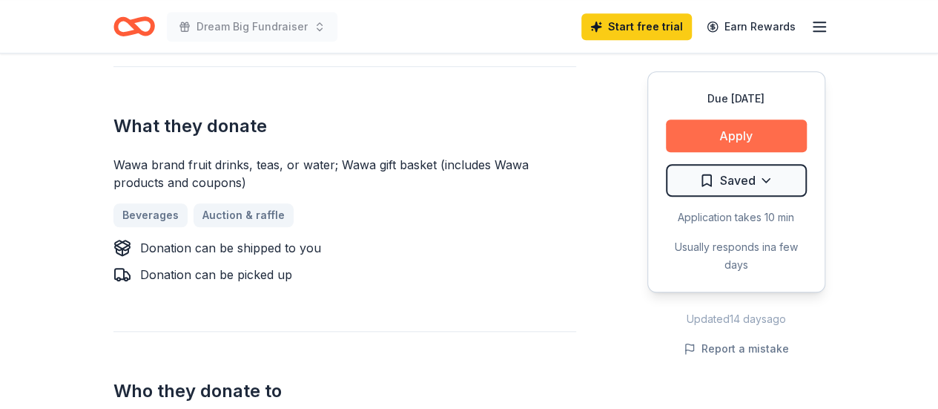
click at [716, 141] on button "Apply" at bounding box center [736, 135] width 141 height 33
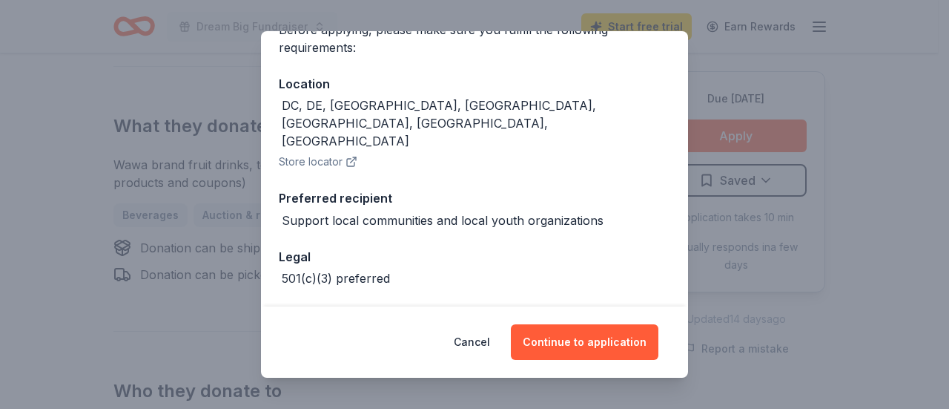
scroll to position [159, 0]
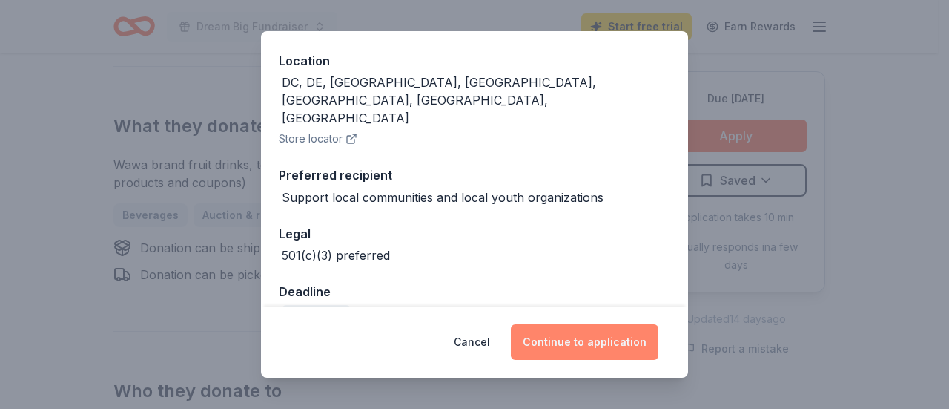
click at [592, 342] on button "Continue to application" at bounding box center [585, 342] width 148 height 36
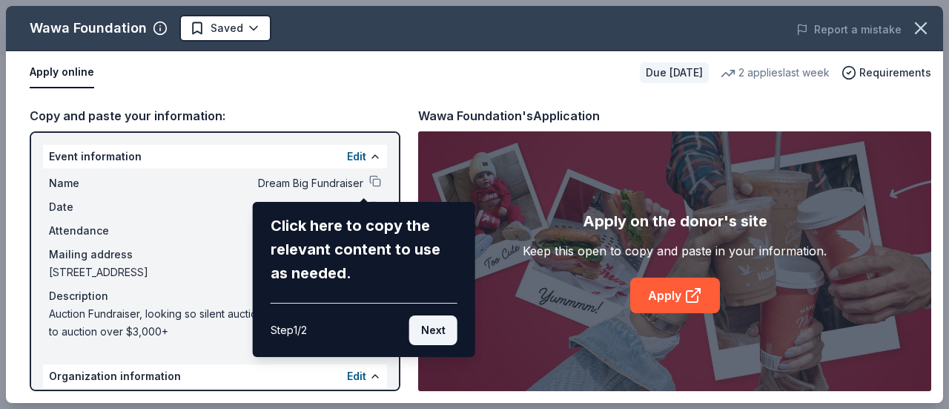
click at [423, 341] on button "Next" at bounding box center [433, 330] width 48 height 30
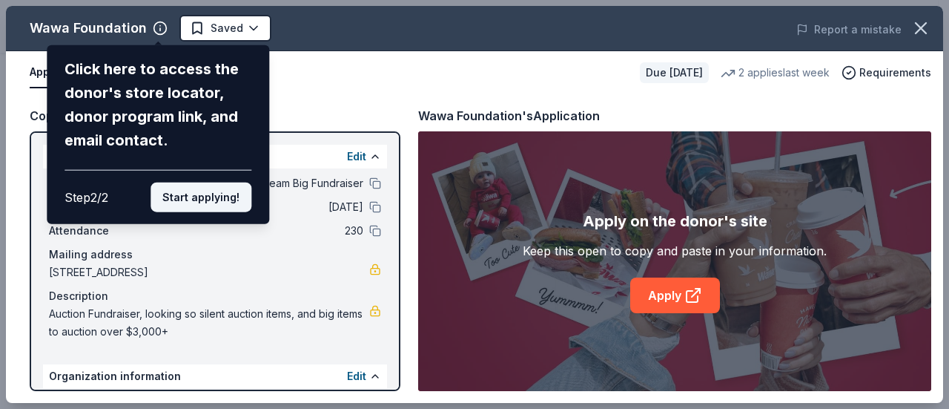
click at [209, 194] on button "Start applying!" at bounding box center [201, 197] width 101 height 30
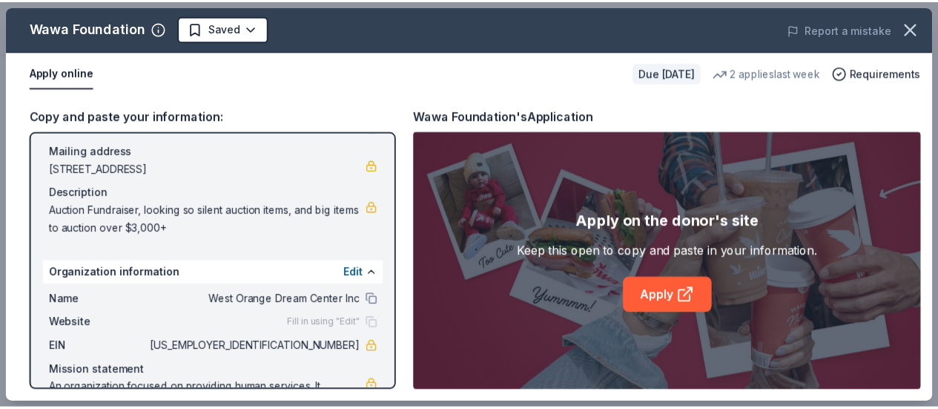
scroll to position [147, 0]
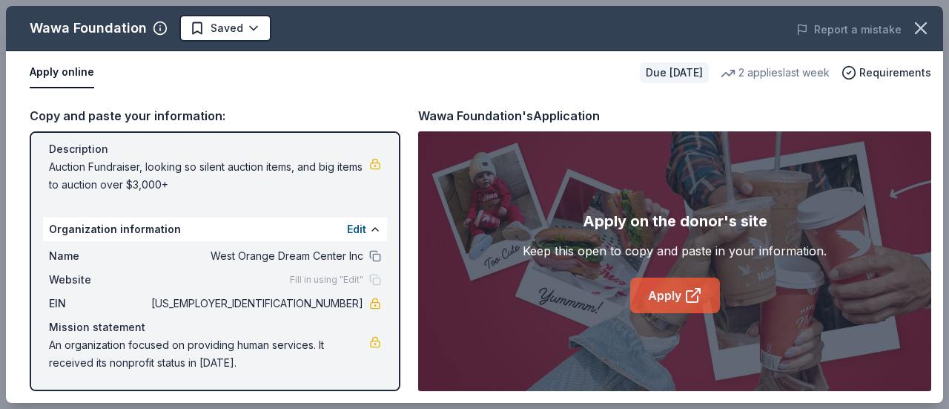
click at [679, 285] on link "Apply" at bounding box center [675, 295] width 90 height 36
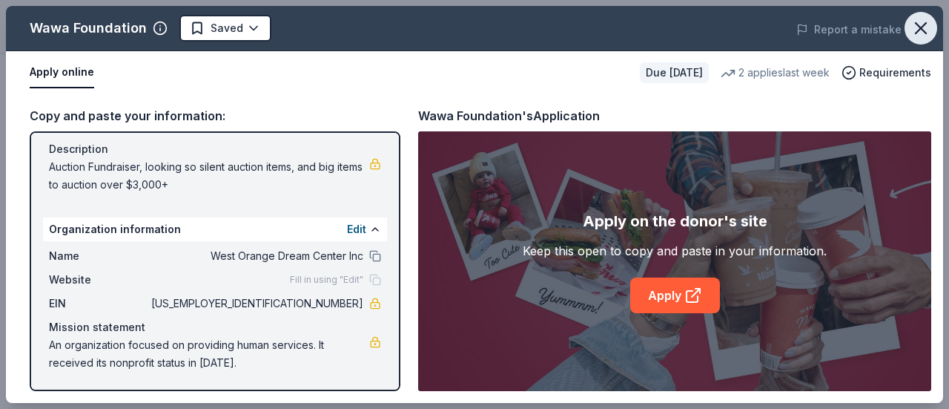
click at [925, 27] on icon "button" at bounding box center [921, 28] width 21 height 21
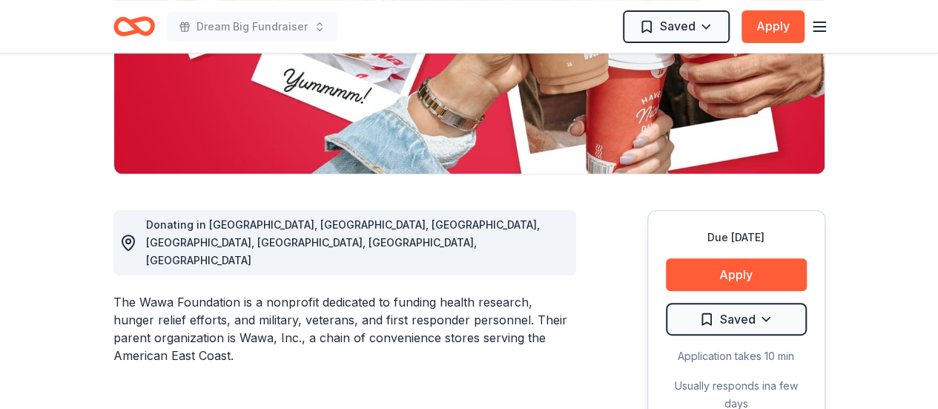
scroll to position [0, 0]
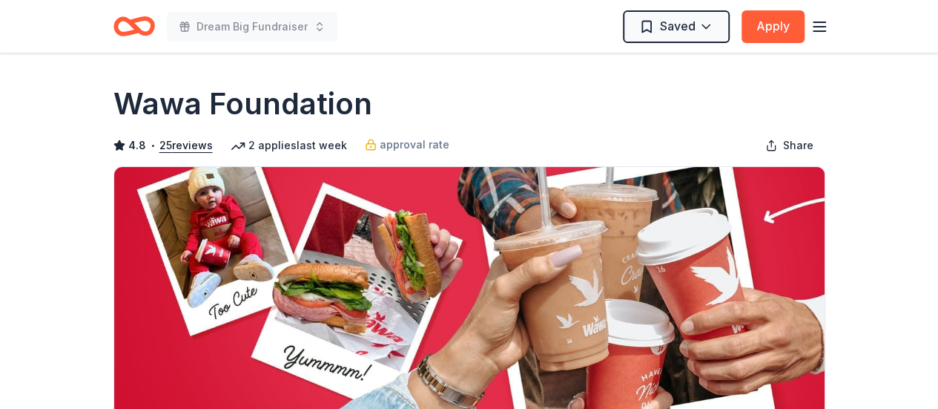
drag, startPoint x: 372, startPoint y: 101, endPoint x: 159, endPoint y: 72, distance: 214.8
drag, startPoint x: 372, startPoint y: 102, endPoint x: 279, endPoint y: 85, distance: 94.8
click at [279, 85] on div "Wawa Foundation" at bounding box center [469, 104] width 712 height 42
click at [157, 99] on h1 "Wawa Foundation" at bounding box center [242, 104] width 259 height 42
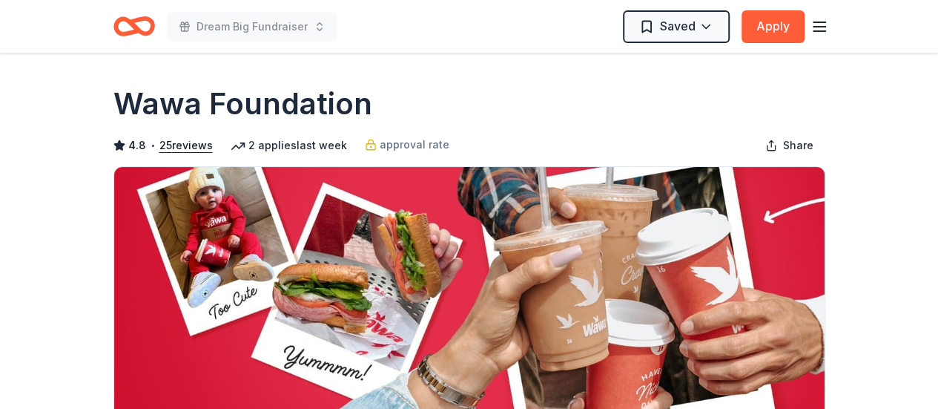
click at [157, 99] on h1 "Wawa Foundation" at bounding box center [242, 104] width 259 height 42
drag, startPoint x: 357, startPoint y: 140, endPoint x: 374, endPoint y: 98, distance: 45.6
click at [374, 98] on div "Wawa Foundation 4.8 • 25 reviews 2 applies last week approval rate Share" at bounding box center [469, 267] width 712 height 368
drag, startPoint x: 374, startPoint y: 98, endPoint x: 240, endPoint y: 97, distance: 134.2
click at [240, 97] on div "Wawa Foundation" at bounding box center [469, 104] width 712 height 42
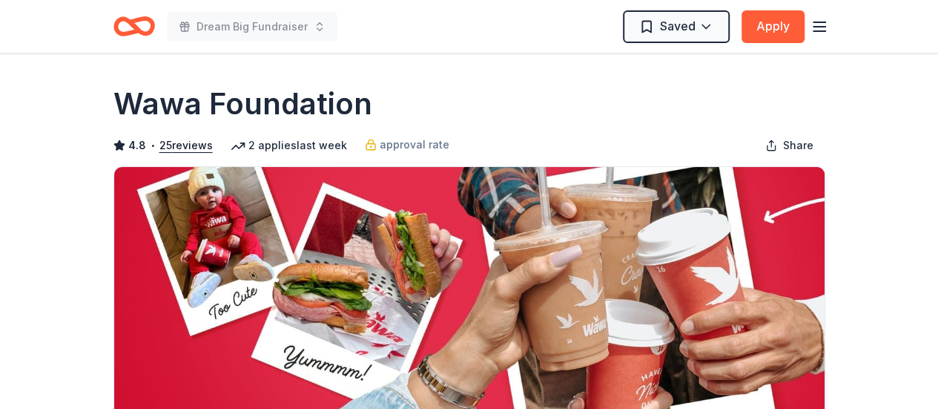
click at [121, 108] on h1 "Wawa Foundation" at bounding box center [242, 104] width 259 height 42
drag, startPoint x: 121, startPoint y: 108, endPoint x: 274, endPoint y: 136, distance: 156.1
click at [274, 136] on div "Wawa Foundation 4.8 • 25 reviews 2 applies last week approval rate Share" at bounding box center [469, 267] width 712 height 368
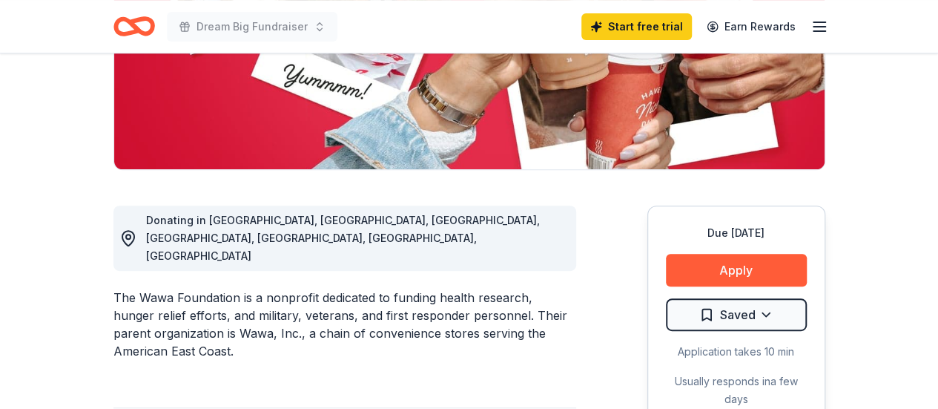
scroll to position [330, 0]
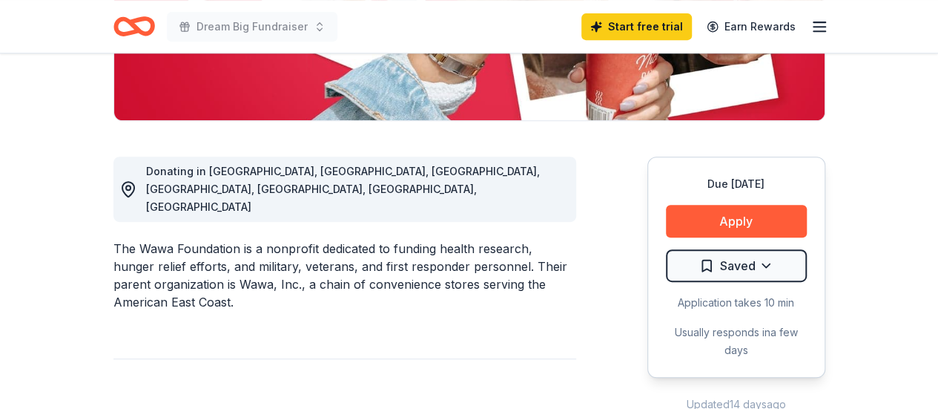
drag, startPoint x: 115, startPoint y: 210, endPoint x: 181, endPoint y: 227, distance: 68.2
click at [181, 240] on div "The Wawa Foundation is a nonprofit dedicated to funding health research, hunger…" at bounding box center [344, 275] width 463 height 71
click at [252, 240] on div "The Wawa Foundation is a nonprofit dedicated to funding health research, hunger…" at bounding box center [344, 275] width 463 height 71
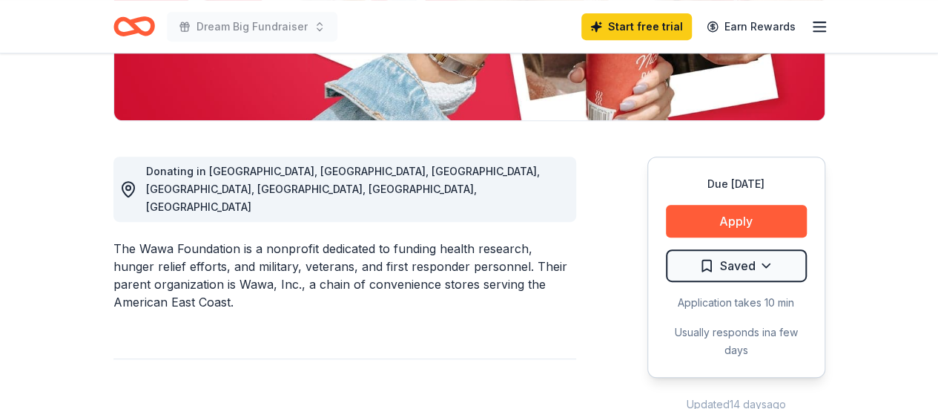
drag, startPoint x: 252, startPoint y: 222, endPoint x: 239, endPoint y: 221, distance: 13.4
click at [239, 240] on div "The Wawa Foundation is a nonprofit dedicated to funding health research, hunger…" at bounding box center [344, 275] width 463 height 71
click at [285, 247] on div "The Wawa Foundation is a nonprofit dedicated to funding health research, hunger…" at bounding box center [344, 275] width 463 height 71
click at [259, 240] on div "The Wawa Foundation is a nonprofit dedicated to funding health research, hunger…" at bounding box center [344, 275] width 463 height 71
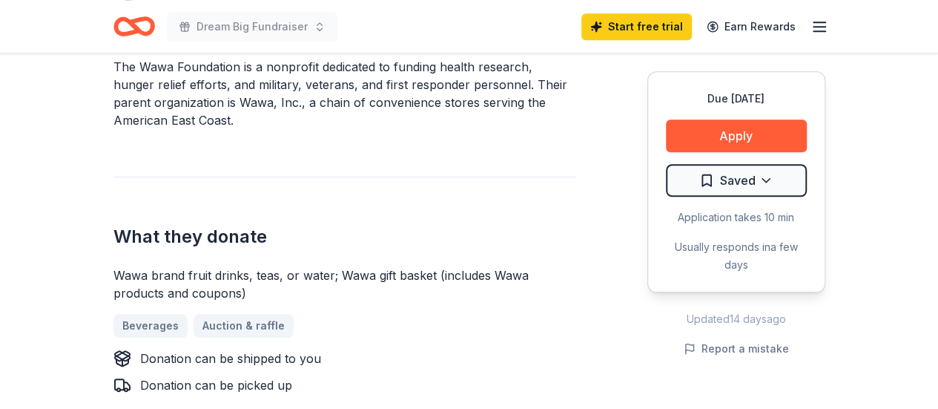
scroll to position [514, 0]
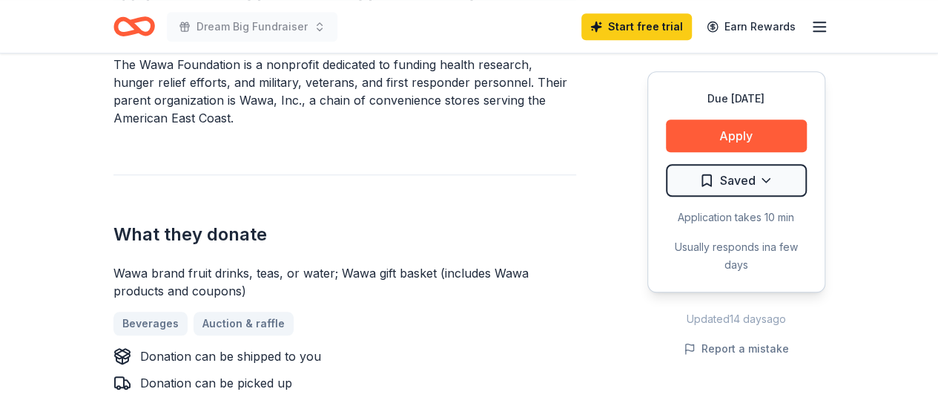
drag, startPoint x: 260, startPoint y: 204, endPoint x: 91, endPoint y: 207, distance: 168.3
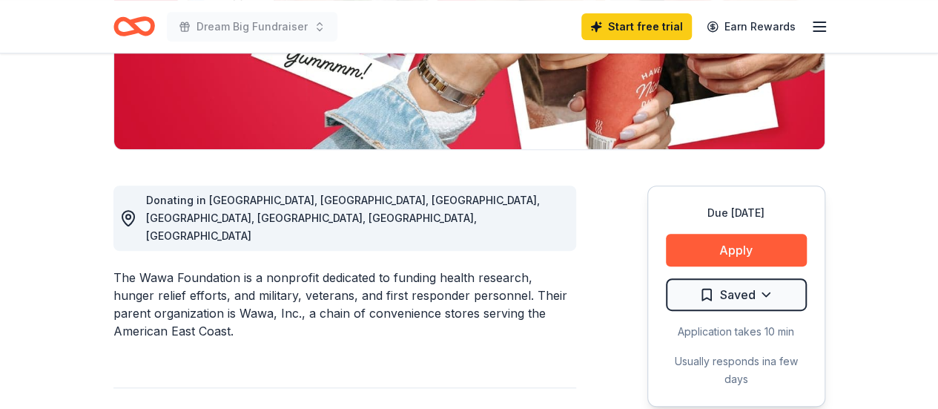
scroll to position [298, 0]
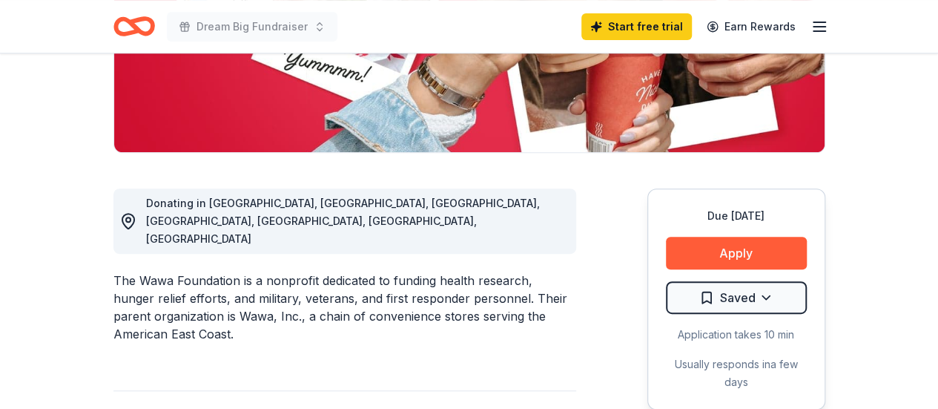
drag, startPoint x: 239, startPoint y: 249, endPoint x: 138, endPoint y: 248, distance: 100.8
click at [138, 271] on div "The Wawa Foundation is a nonprofit dedicated to funding health research, hunger…" at bounding box center [344, 306] width 463 height 71
click at [158, 271] on div "The Wawa Foundation is a nonprofit dedicated to funding health research, hunger…" at bounding box center [344, 306] width 463 height 71
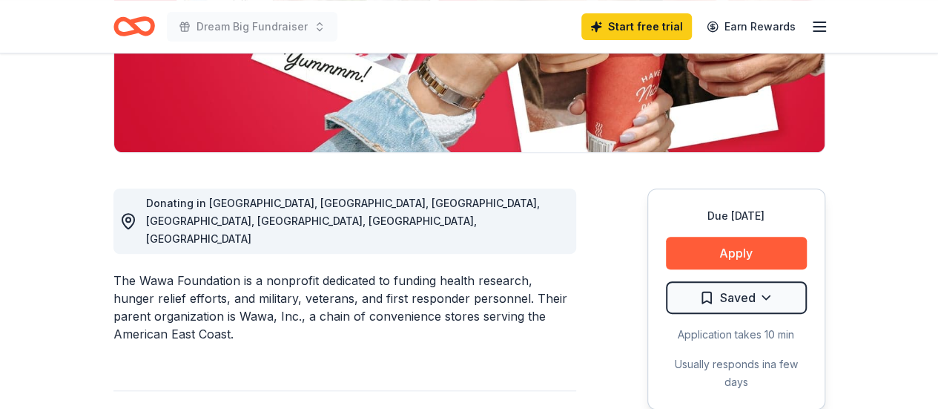
click at [158, 271] on div "The Wawa Foundation is a nonprofit dedicated to funding health research, hunger…" at bounding box center [344, 306] width 463 height 71
drag, startPoint x: 113, startPoint y: 242, endPoint x: 171, endPoint y: 241, distance: 57.8
click at [171, 271] on div "The Wawa Foundation is a nonprofit dedicated to funding health research, hunger…" at bounding box center [344, 306] width 463 height 71
